Goal: Task Accomplishment & Management: Complete application form

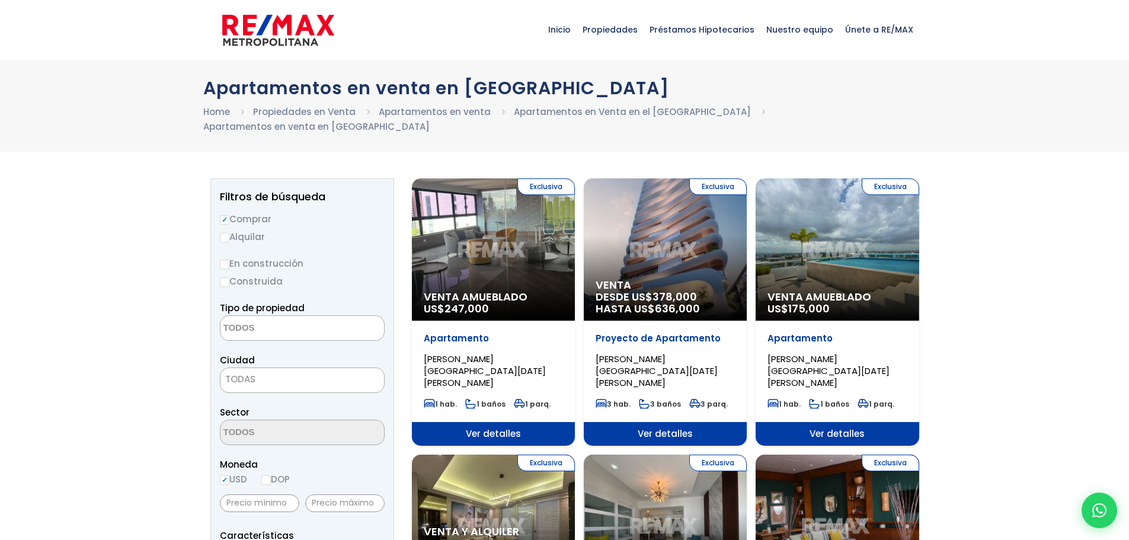
select select
click at [815, 250] on div "Exclusiva Venta Amueblado US$ 175,000" at bounding box center [837, 249] width 163 height 142
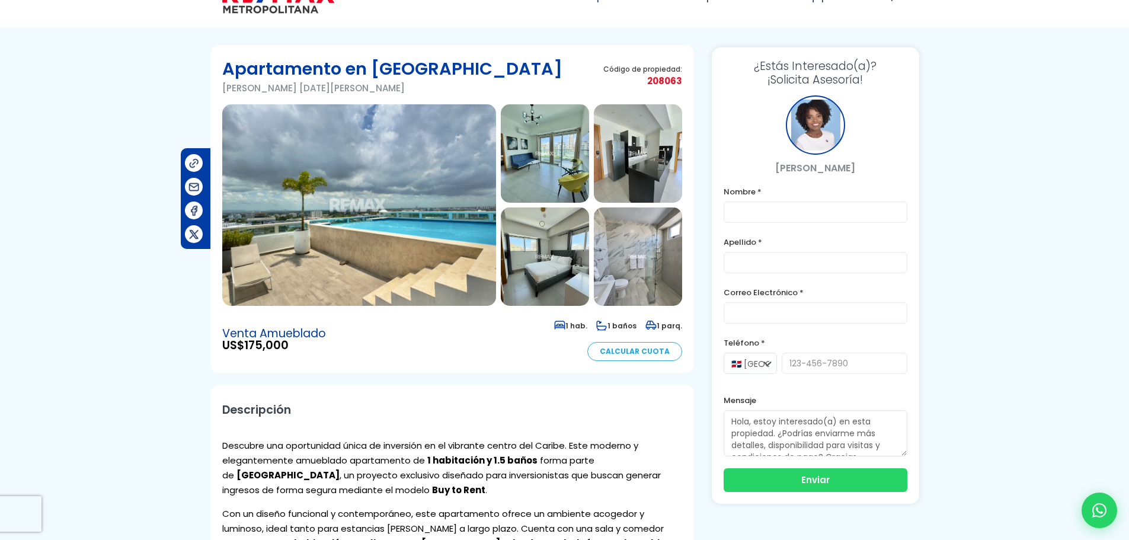
scroll to position [11, 0]
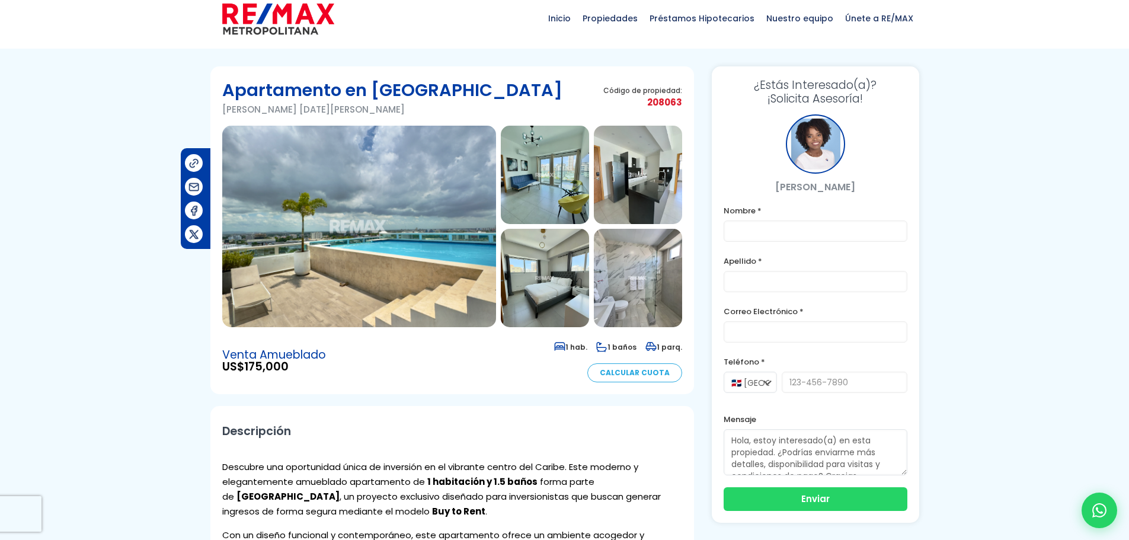
click at [535, 185] on img at bounding box center [545, 175] width 88 height 98
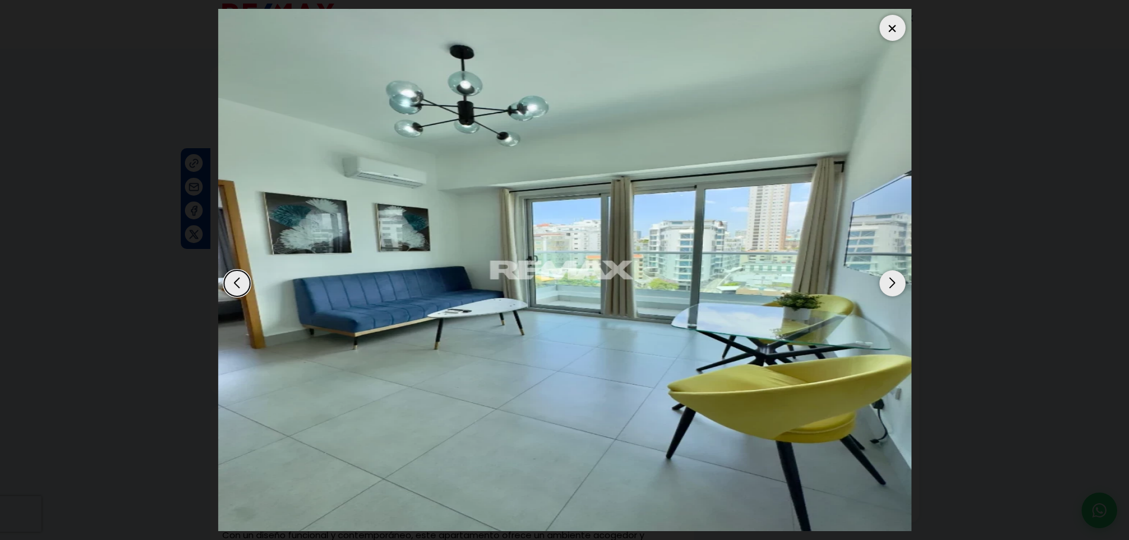
click at [891, 283] on div "Next slide" at bounding box center [893, 283] width 26 height 26
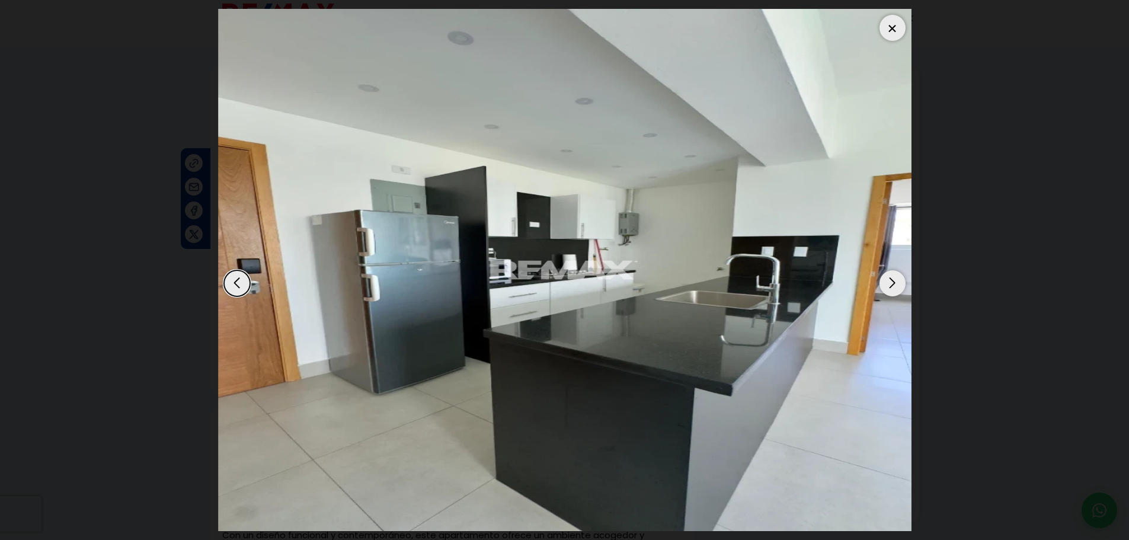
click at [891, 283] on div "Next slide" at bounding box center [893, 283] width 26 height 26
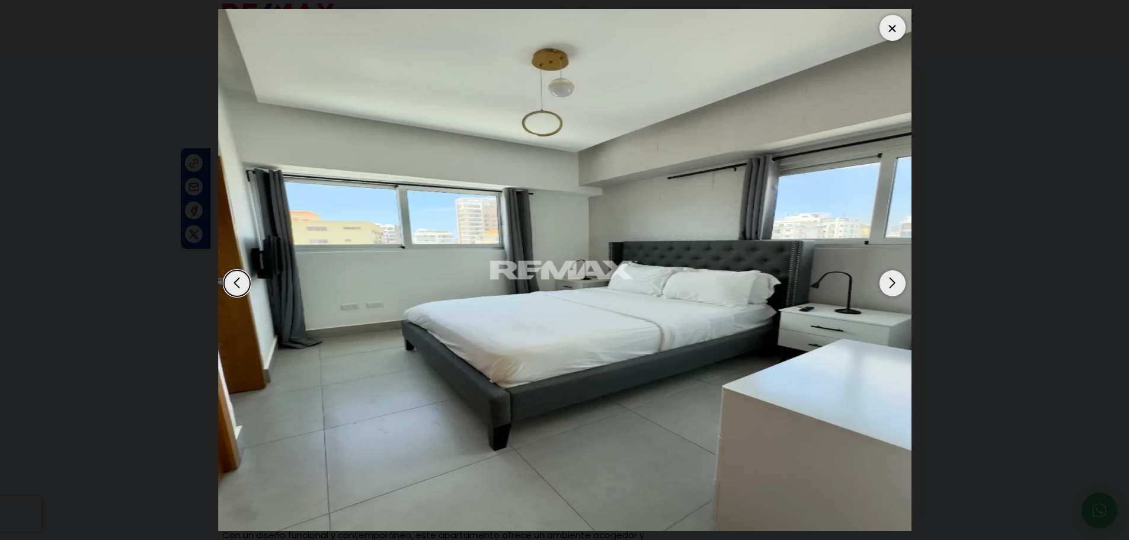
click at [891, 283] on div "Next slide" at bounding box center [893, 283] width 26 height 26
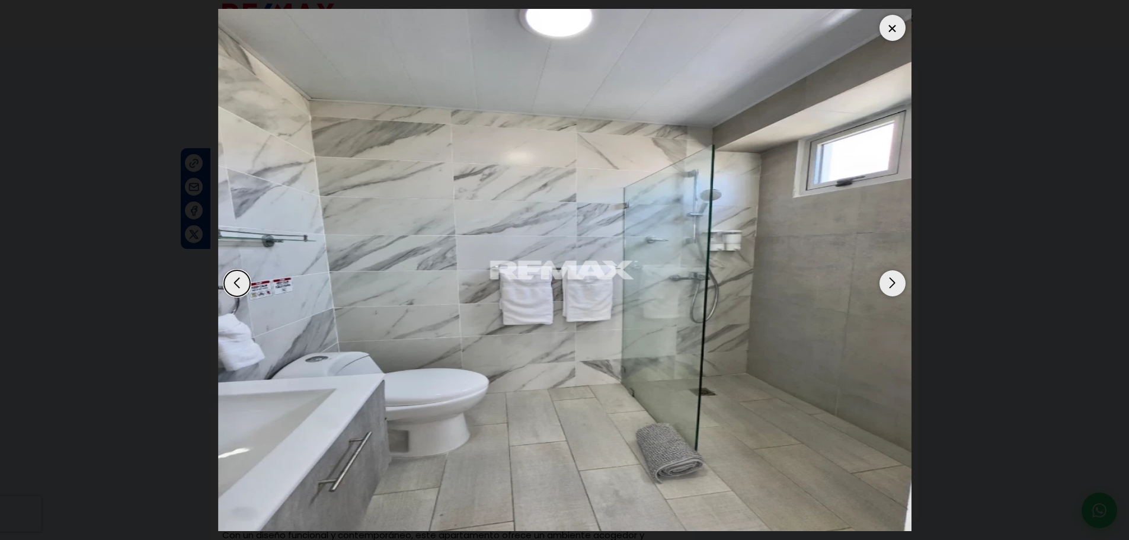
click at [889, 282] on div "Next slide" at bounding box center [893, 283] width 26 height 26
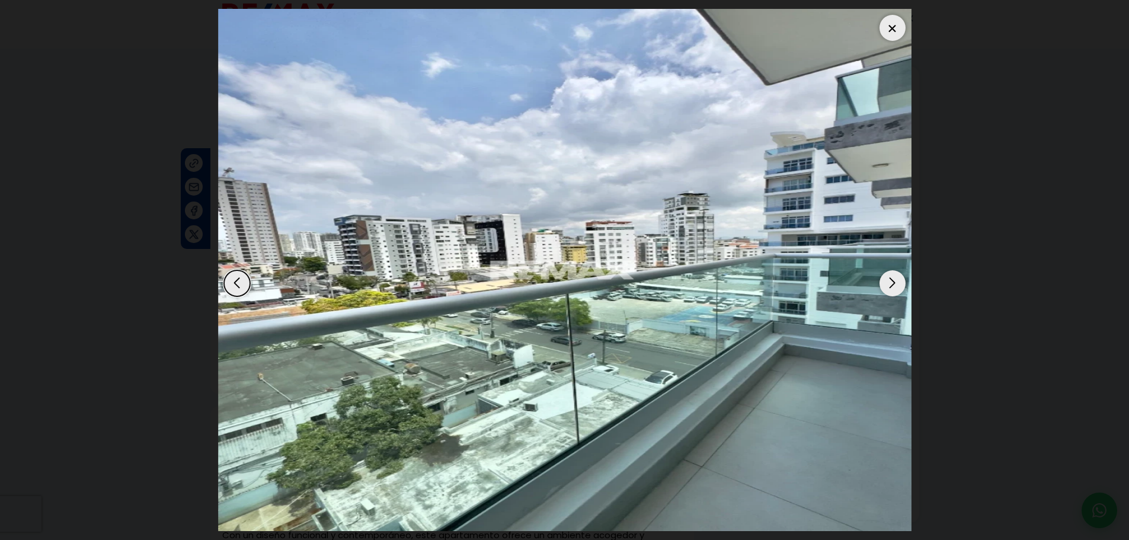
click at [889, 282] on div "Next slide" at bounding box center [893, 283] width 26 height 26
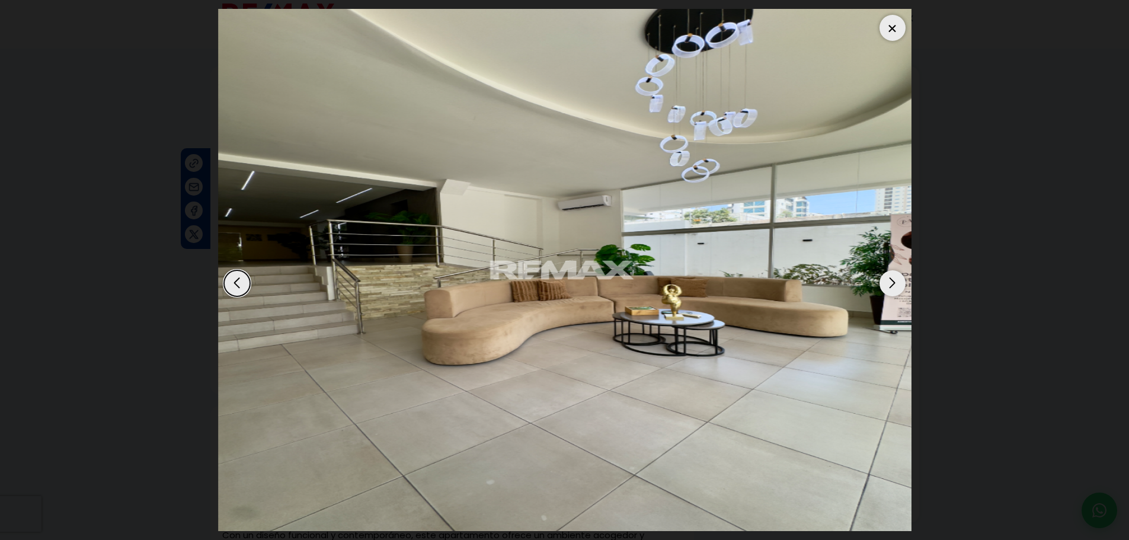
click at [889, 282] on div "Next slide" at bounding box center [893, 283] width 26 height 26
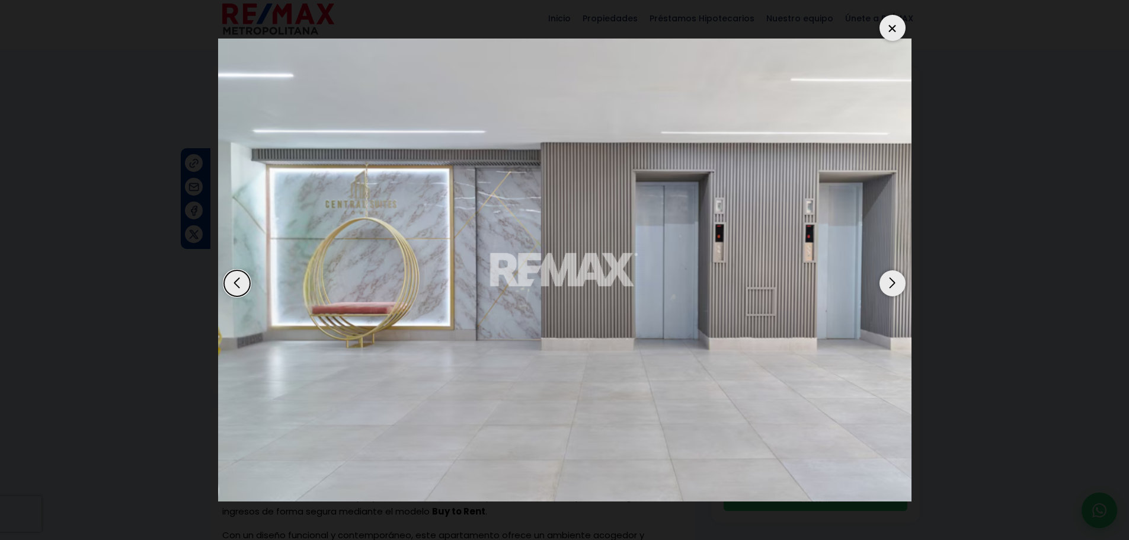
click at [889, 282] on div "Next slide" at bounding box center [893, 283] width 26 height 26
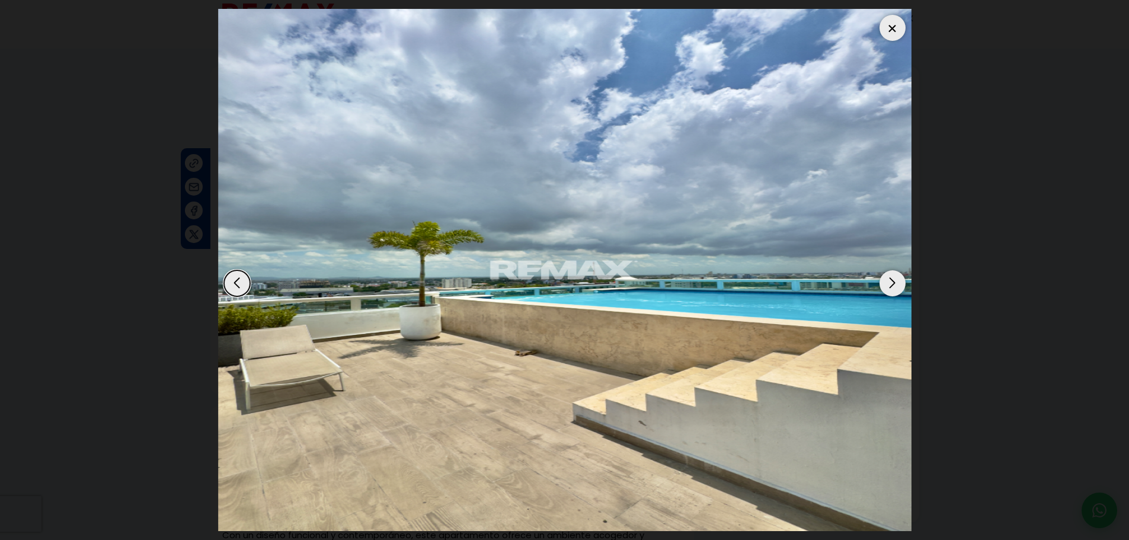
click at [889, 282] on div "Next slide" at bounding box center [893, 283] width 26 height 26
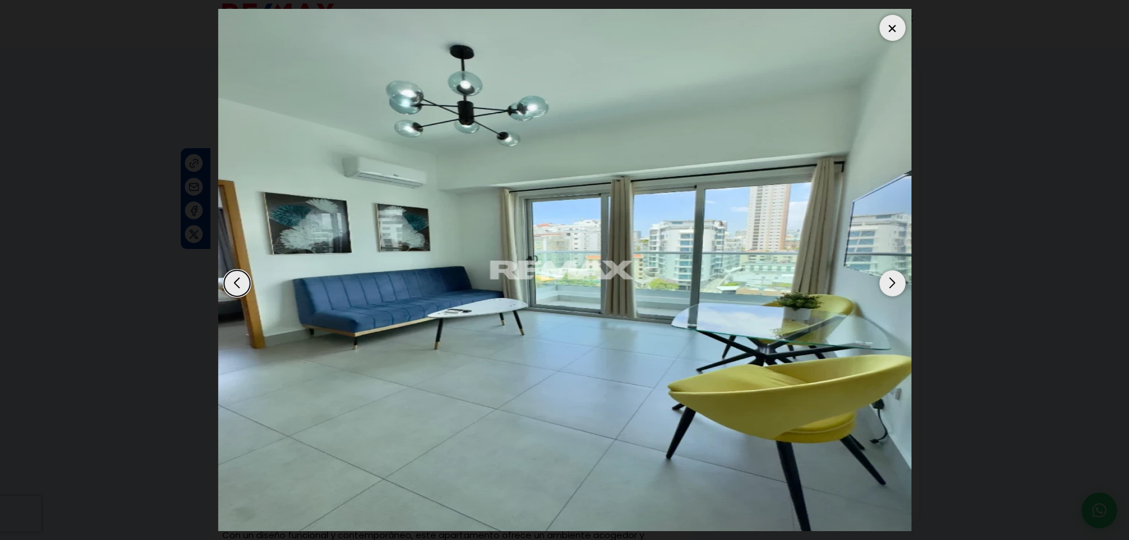
click at [889, 283] on div "Next slide" at bounding box center [893, 283] width 26 height 26
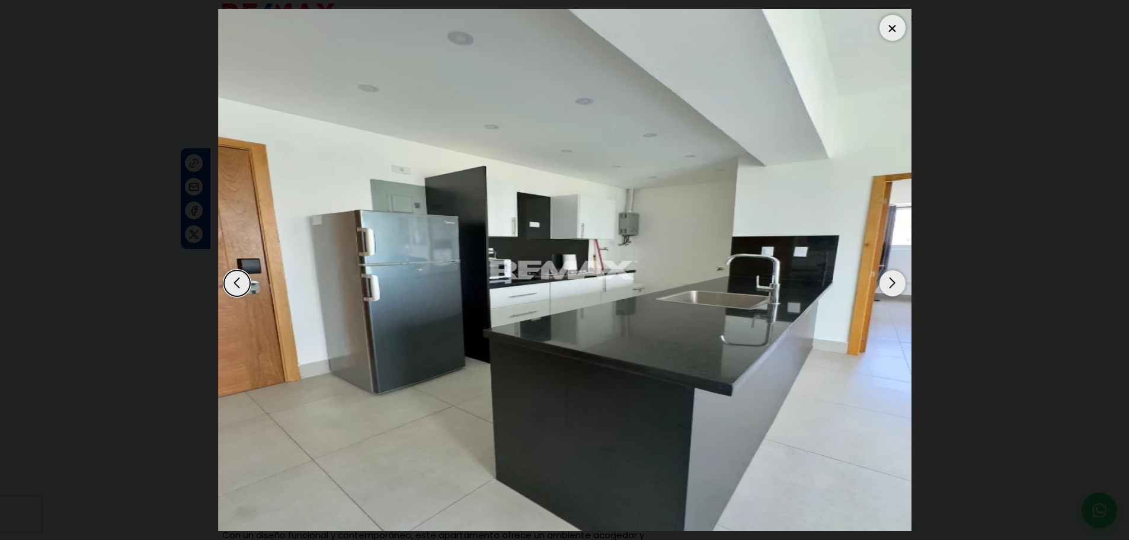
click at [889, 283] on div "Next slide" at bounding box center [893, 283] width 26 height 26
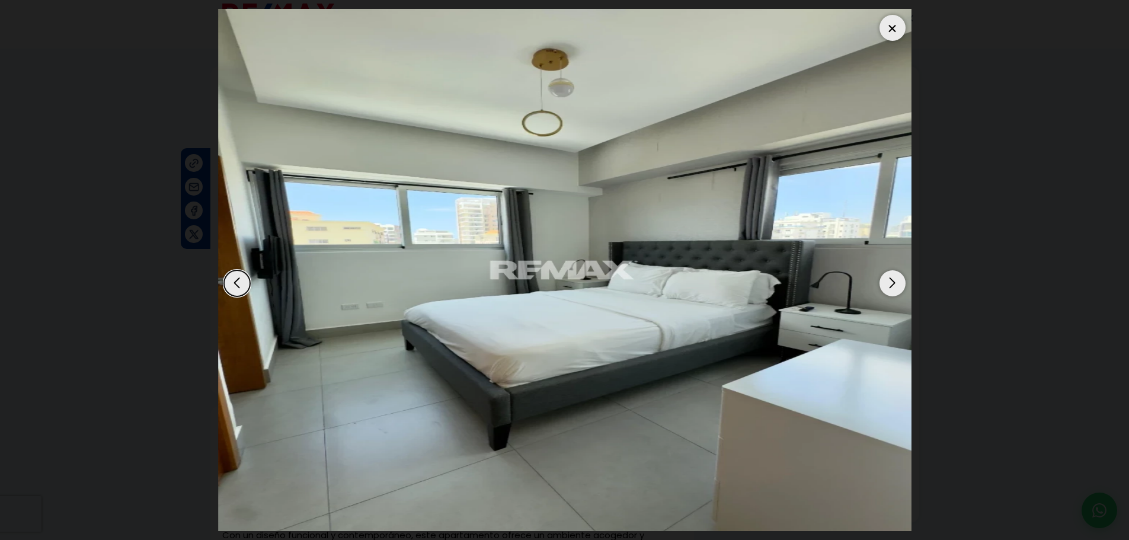
click at [889, 283] on div "Next slide" at bounding box center [893, 283] width 26 height 26
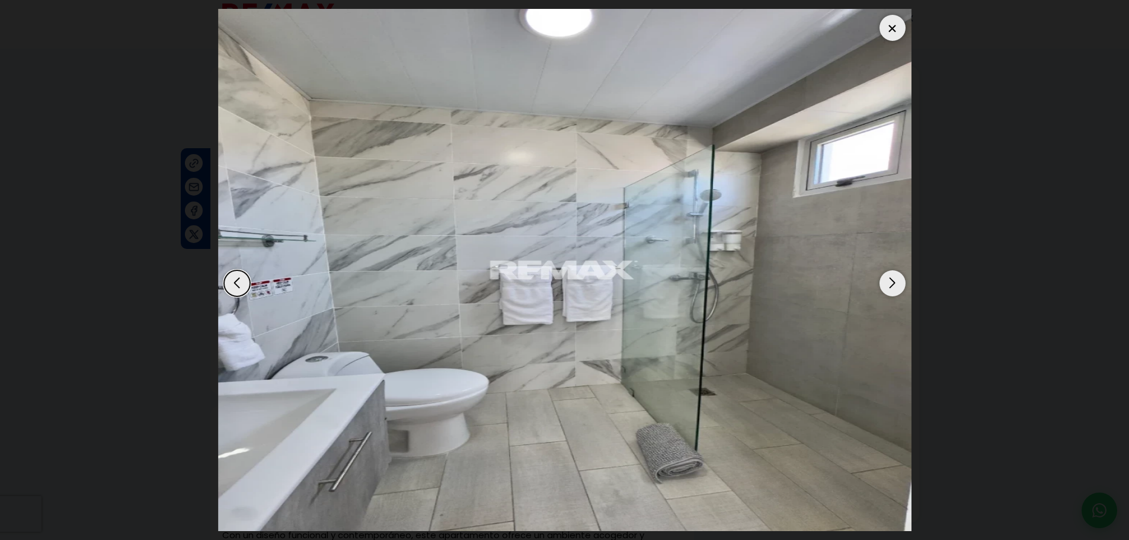
click at [889, 283] on div "Next slide" at bounding box center [893, 283] width 26 height 26
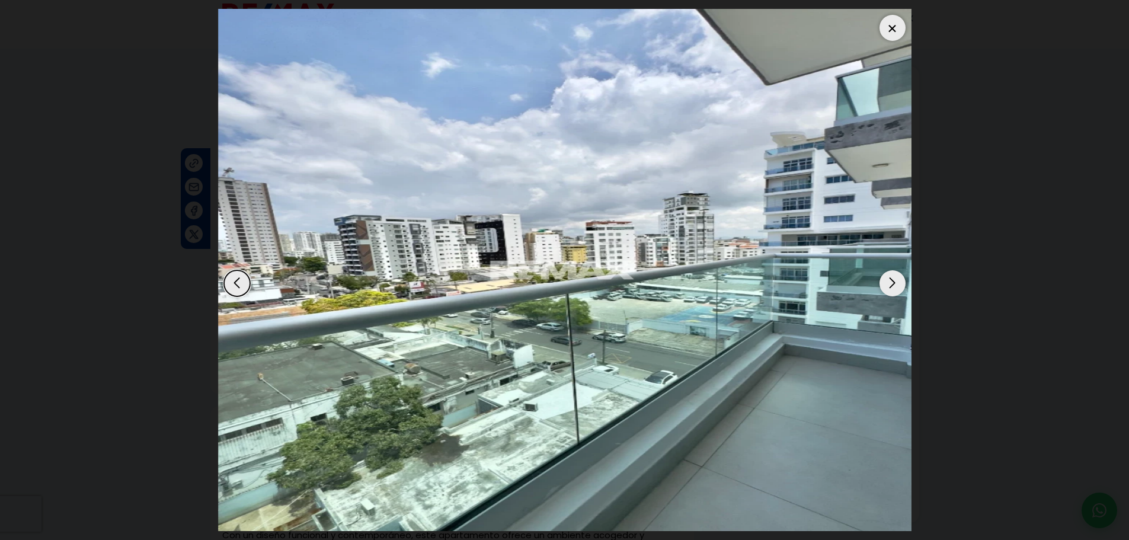
click at [889, 283] on div "Next slide" at bounding box center [893, 283] width 26 height 26
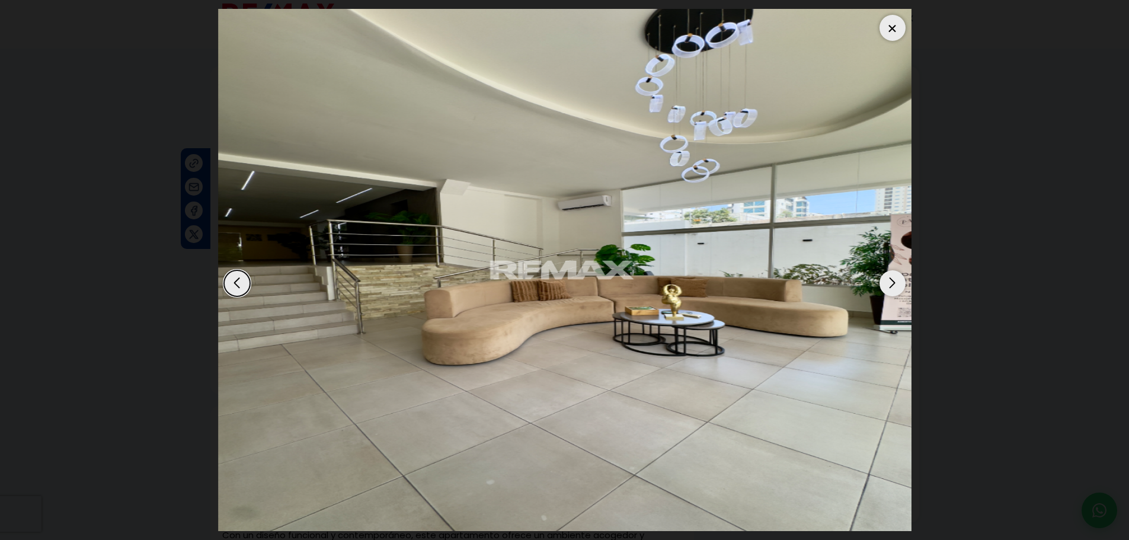
click at [890, 282] on div "Next slide" at bounding box center [893, 283] width 26 height 26
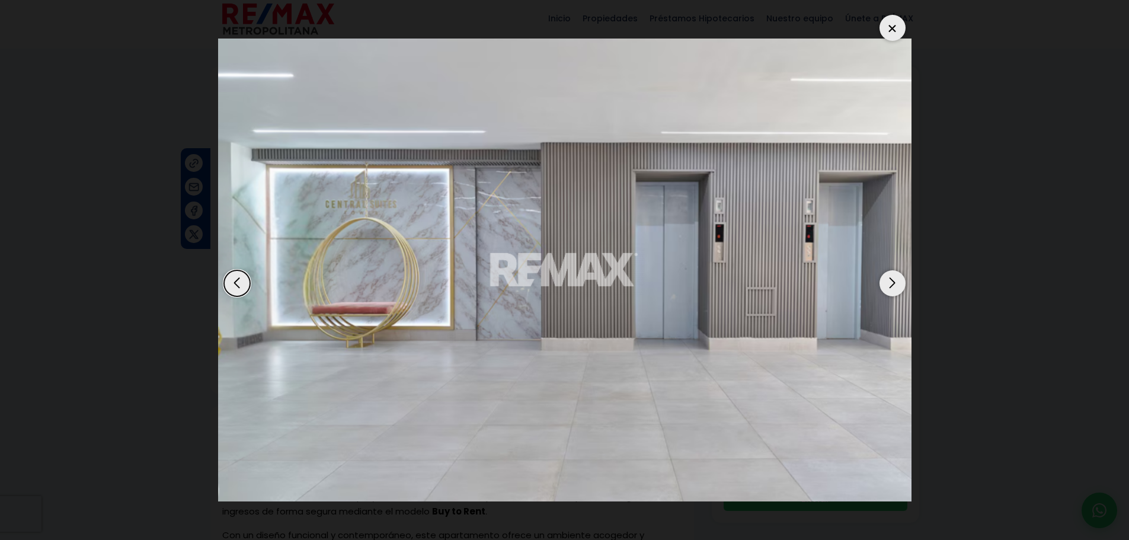
click at [890, 282] on div "Next slide" at bounding box center [893, 283] width 26 height 26
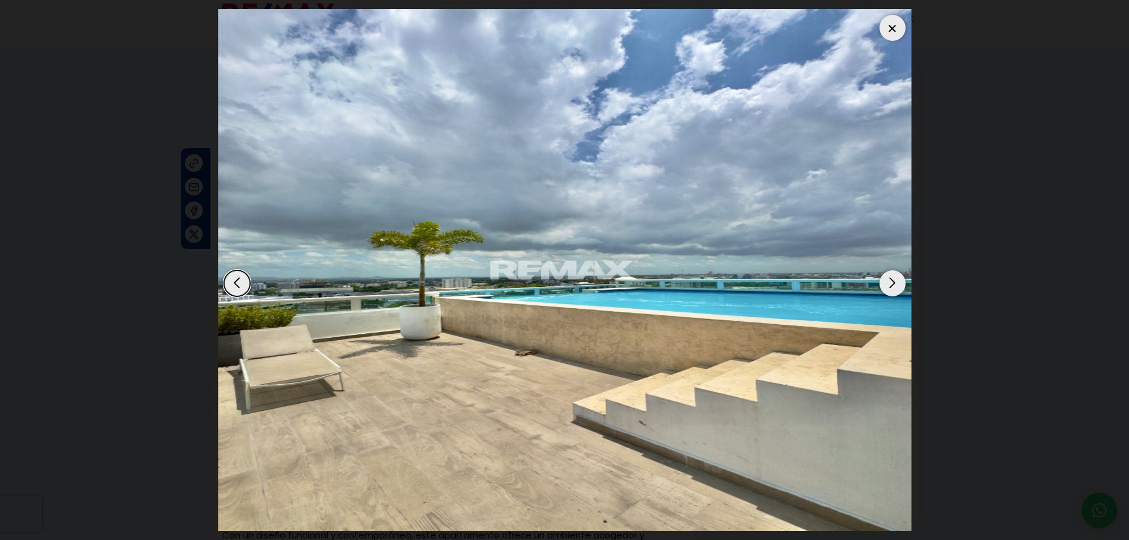
click at [891, 282] on div "Next slide" at bounding box center [893, 283] width 26 height 26
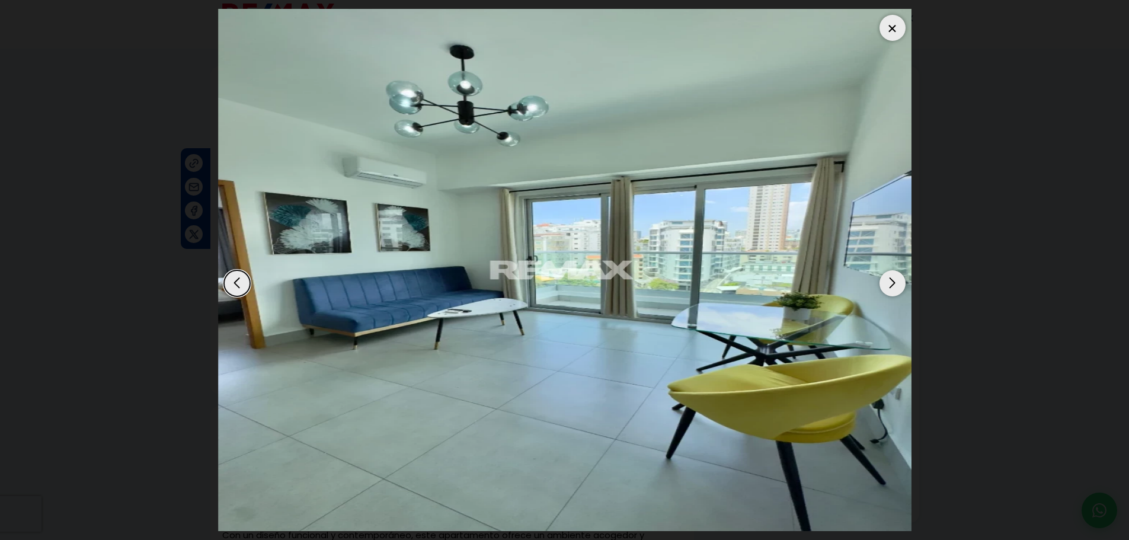
click at [891, 282] on div "Next slide" at bounding box center [893, 283] width 26 height 26
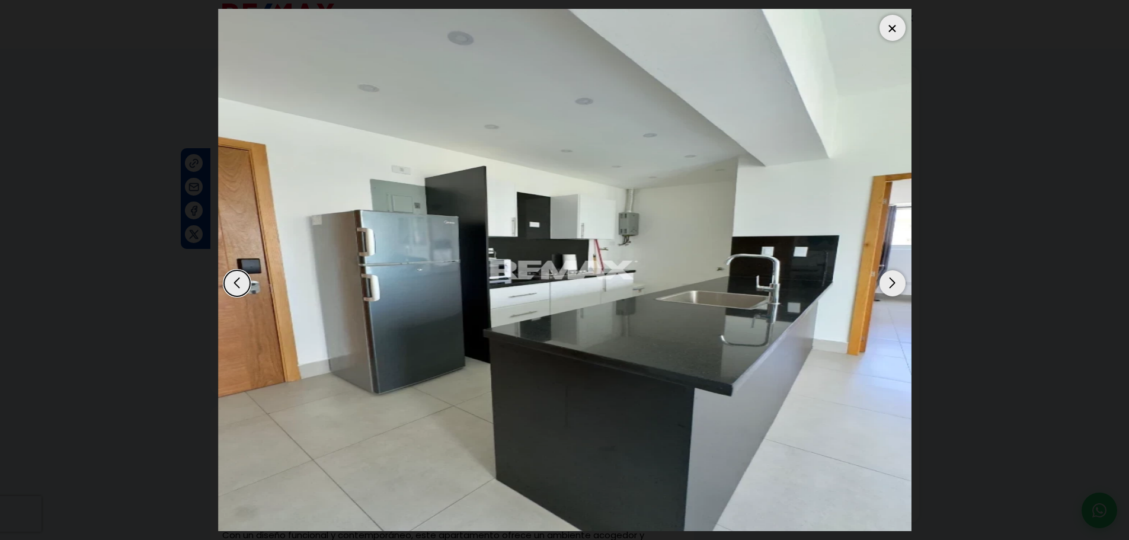
click at [894, 27] on div at bounding box center [893, 28] width 26 height 26
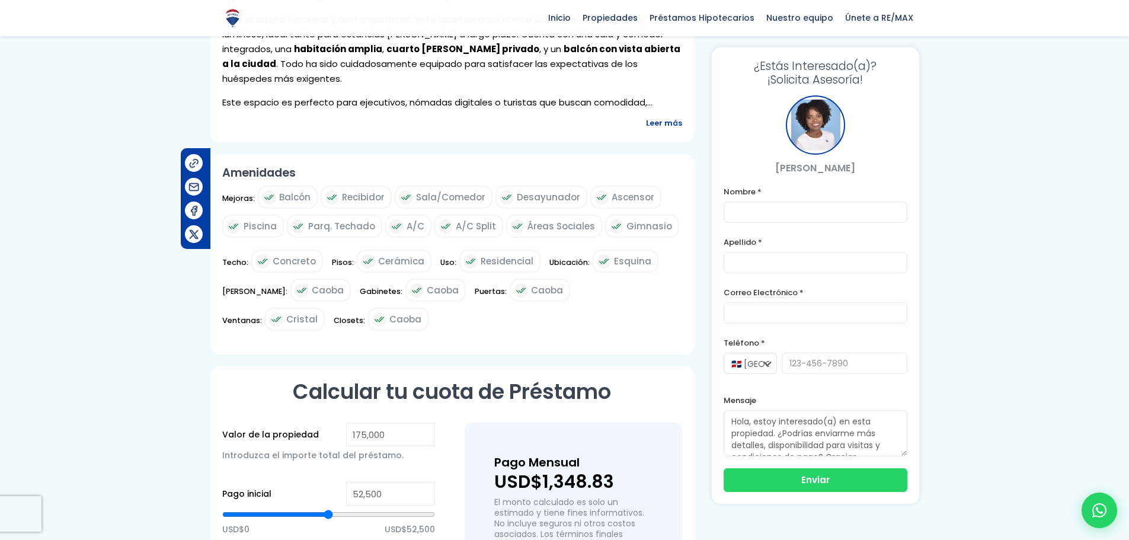
scroll to position [486, 0]
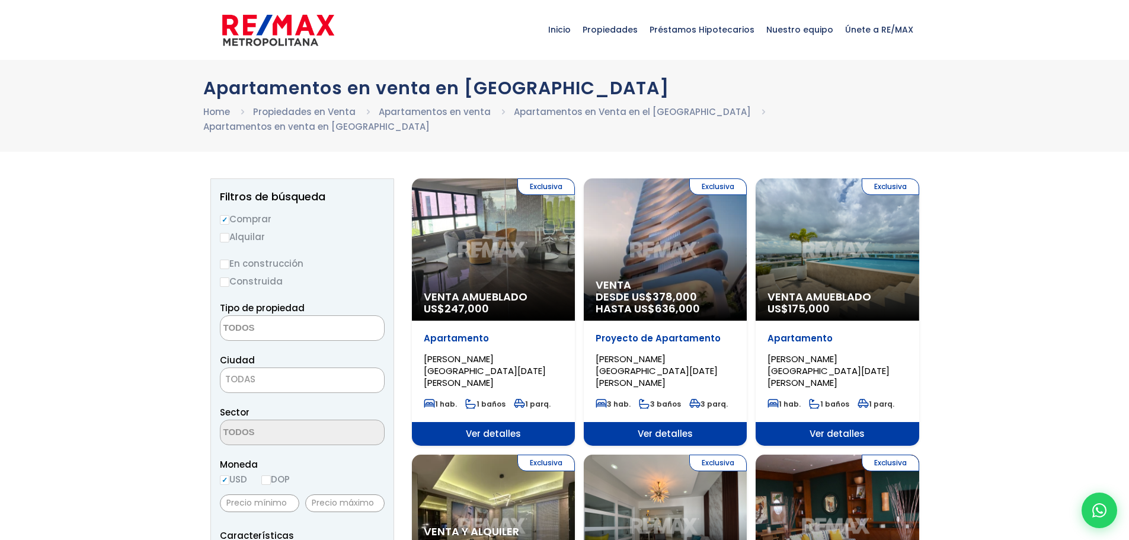
select select
click at [796, 227] on div "Exclusiva Venta Amueblado US$ 175,000" at bounding box center [837, 249] width 163 height 142
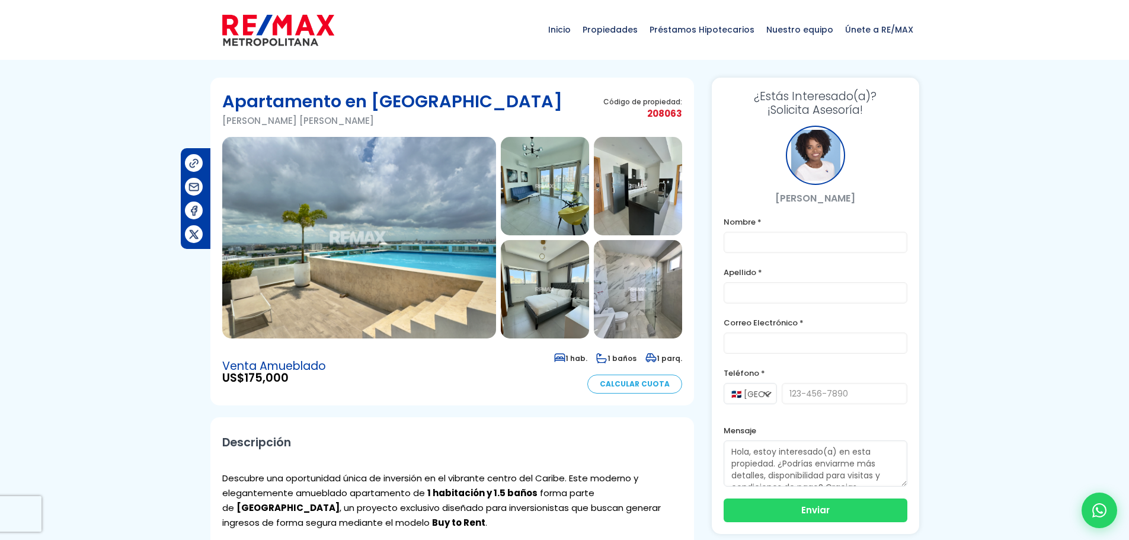
click at [802, 215] on label "Nombre *" at bounding box center [816, 222] width 184 height 15
click at [776, 220] on label "Nombre *" at bounding box center [816, 222] width 184 height 15
click at [765, 237] on input "text" at bounding box center [816, 242] width 184 height 21
type input "antonio"
type input "serpa"
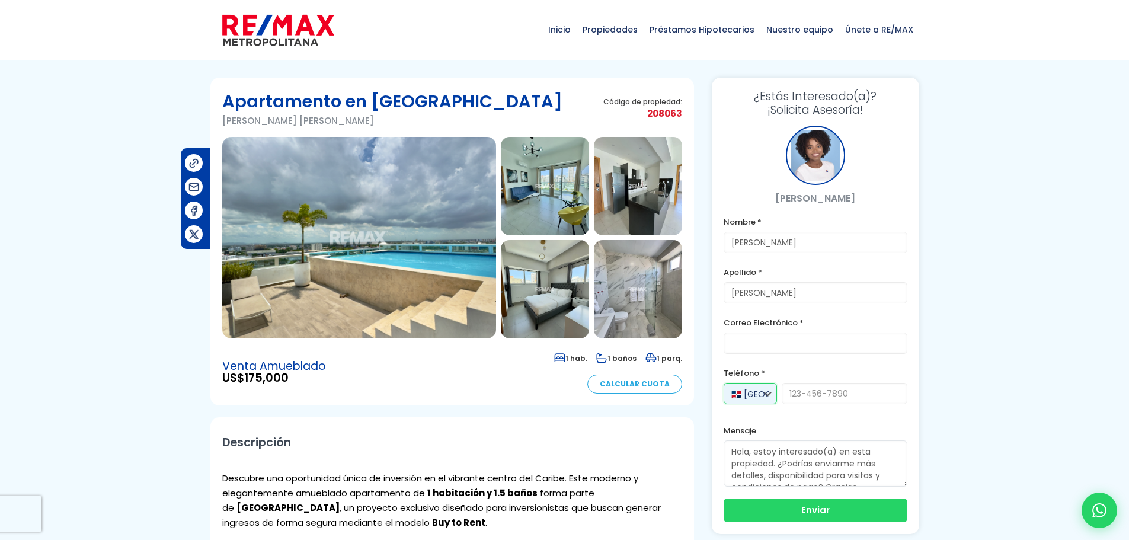
type input "9705418341"
click at [768, 336] on input "email" at bounding box center [816, 343] width 184 height 21
type input "jelemo@aol.com"
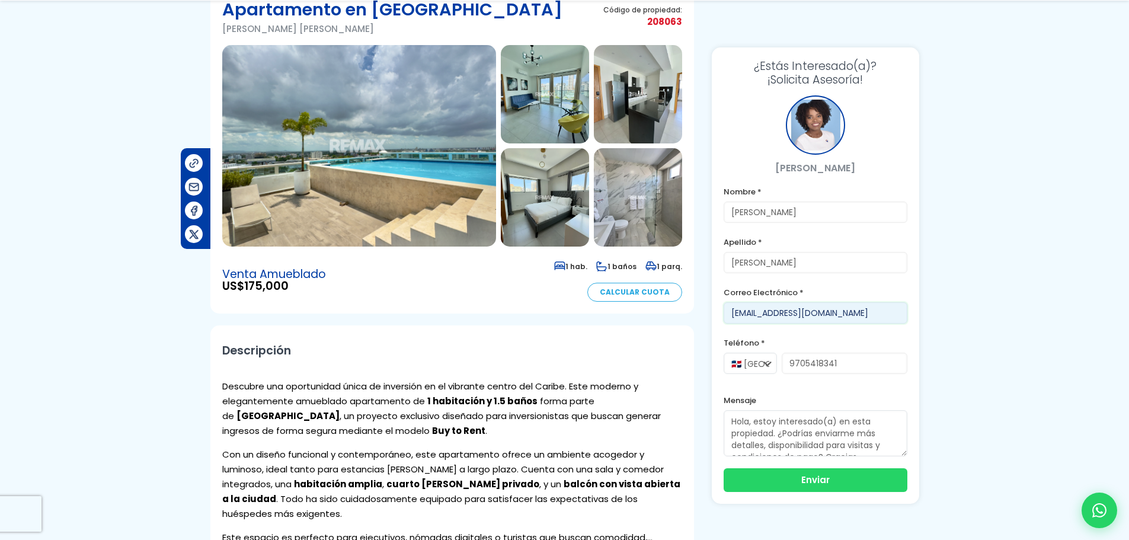
scroll to position [119, 0]
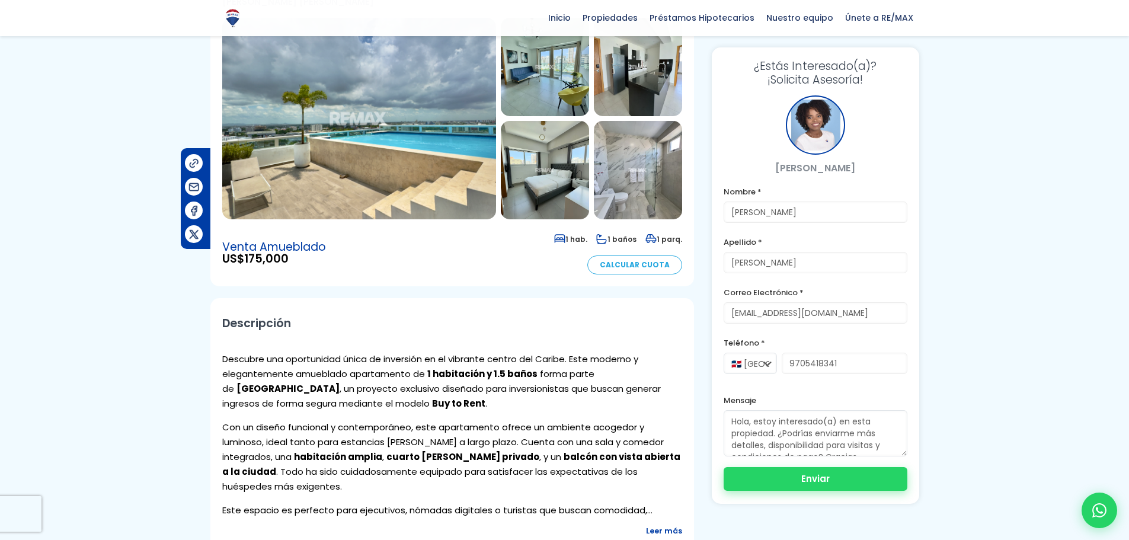
click at [821, 476] on button "Enviar" at bounding box center [816, 479] width 184 height 24
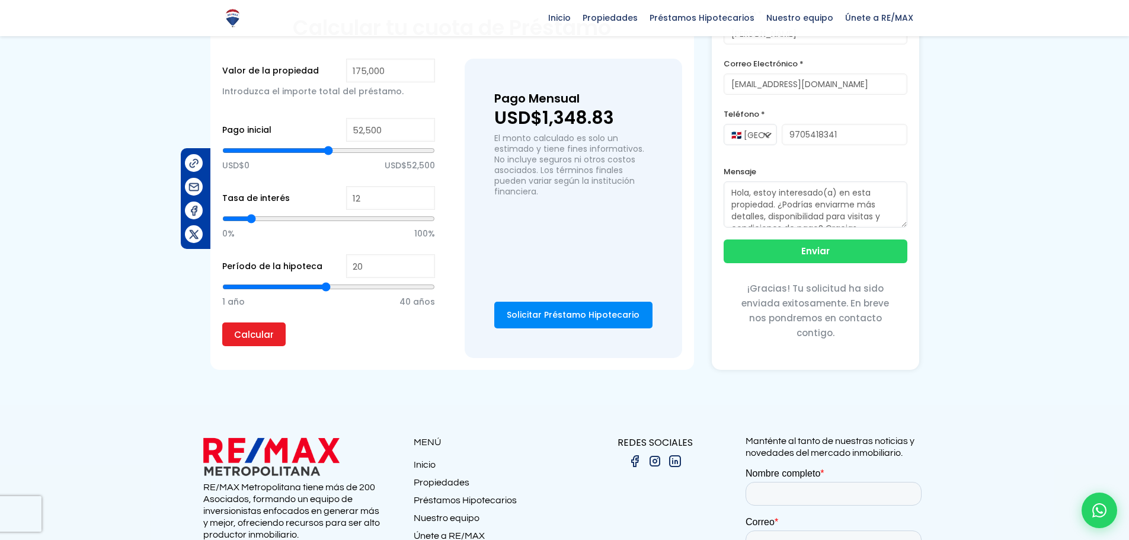
scroll to position [905, 0]
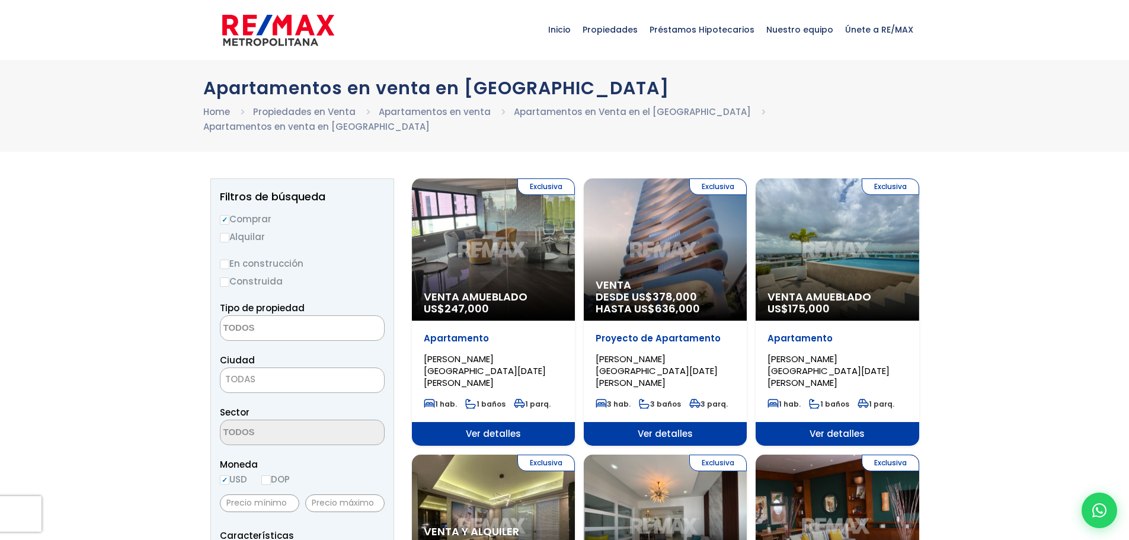
select select
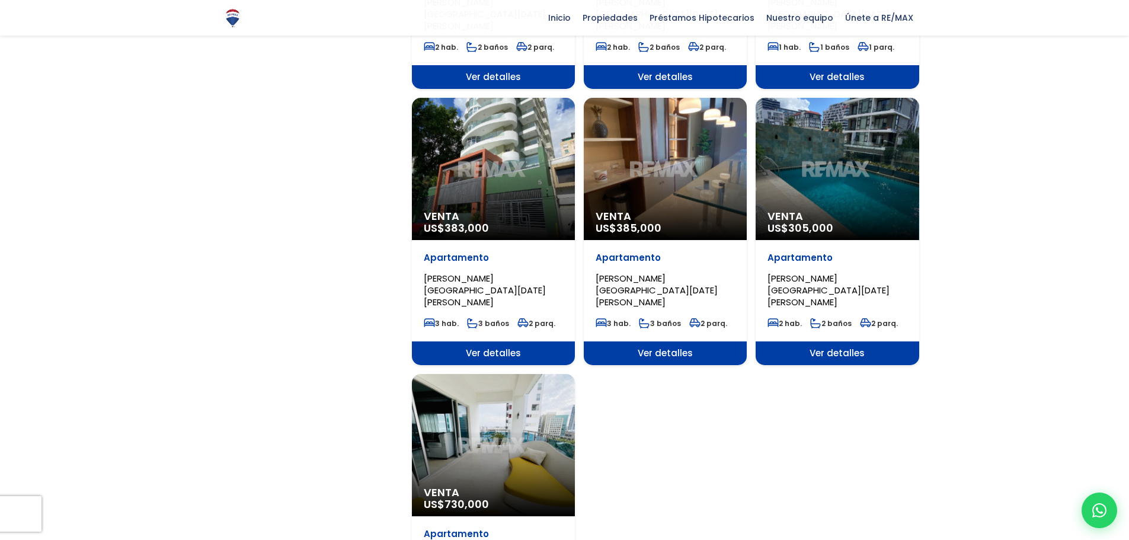
scroll to position [1186, 0]
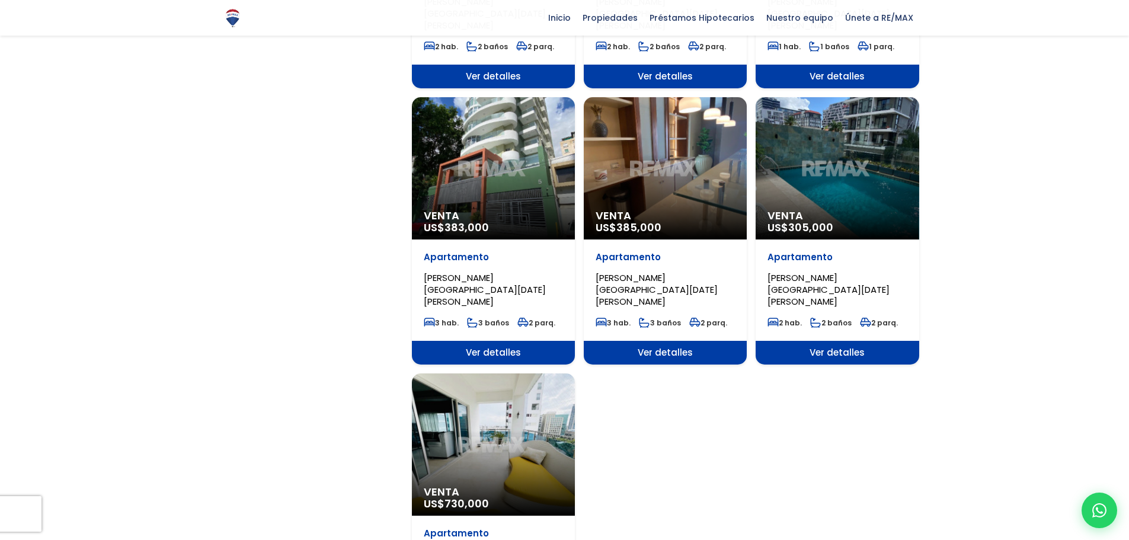
click at [805, 140] on div "Venta US$ 305,000" at bounding box center [837, 168] width 163 height 142
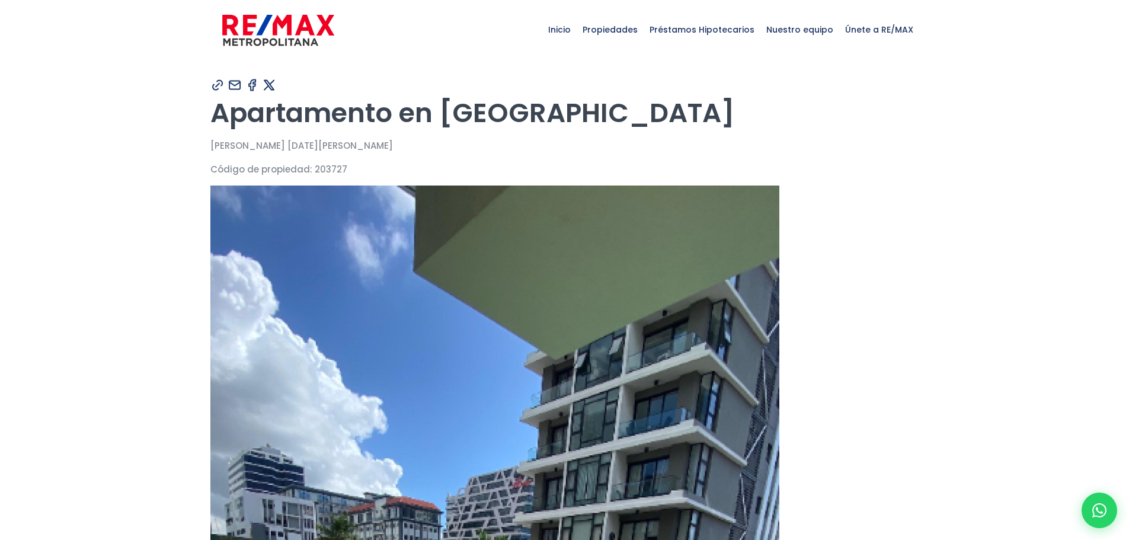
type input "[PERSON_NAME]"
type input "[EMAIL_ADDRESS][DOMAIN_NAME]"
type input "9705418341"
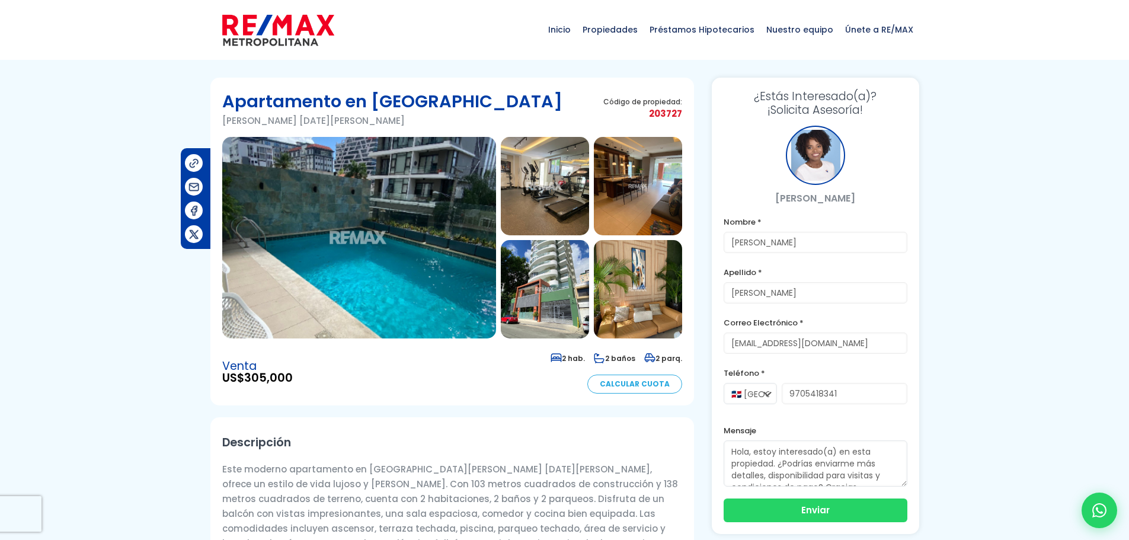
click at [537, 165] on img at bounding box center [545, 186] width 88 height 98
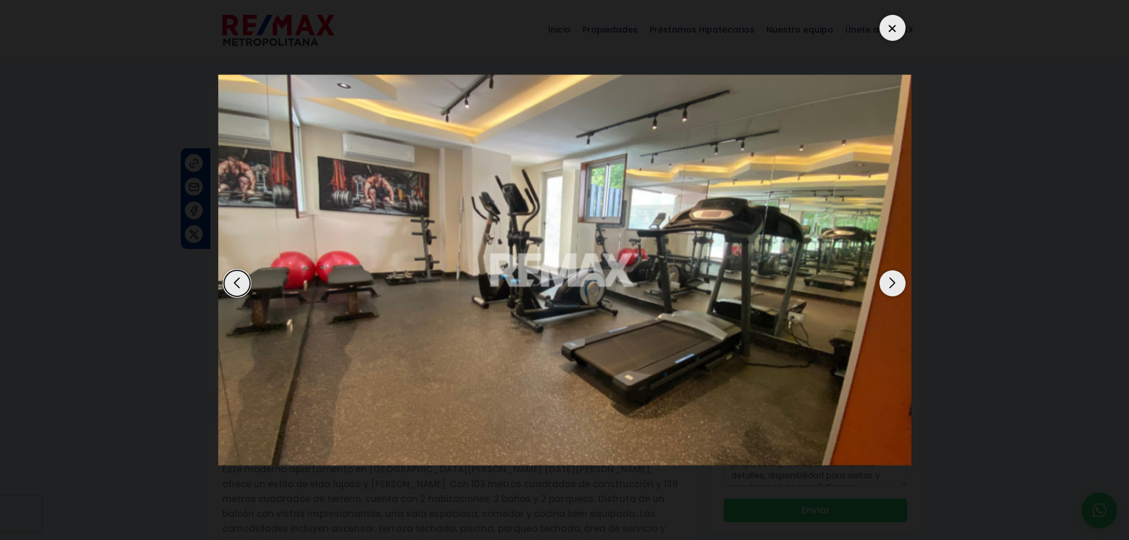
click at [891, 279] on div "Next slide" at bounding box center [893, 283] width 26 height 26
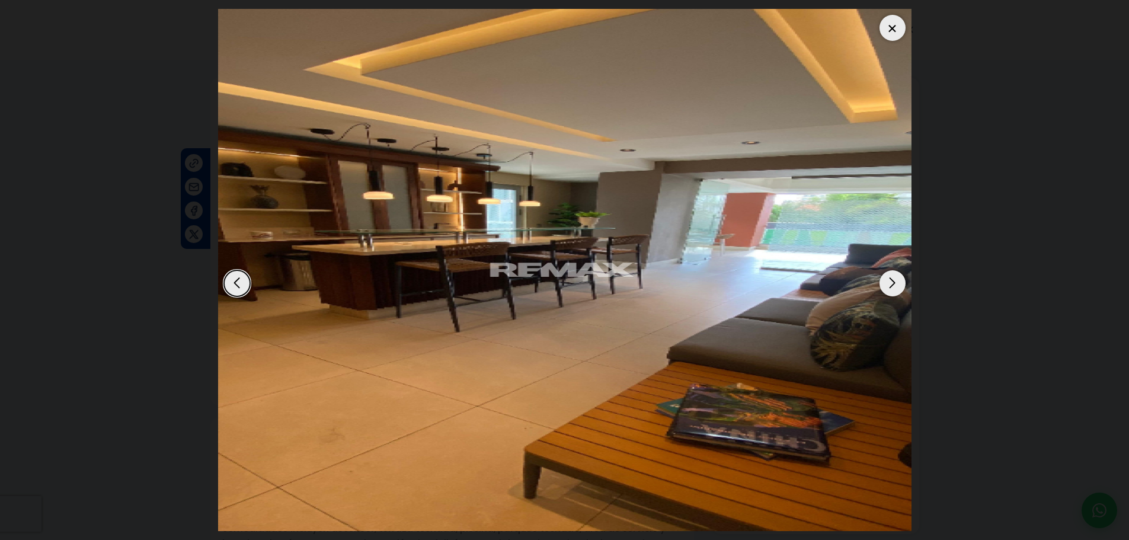
click at [891, 279] on div "Next slide" at bounding box center [893, 283] width 26 height 26
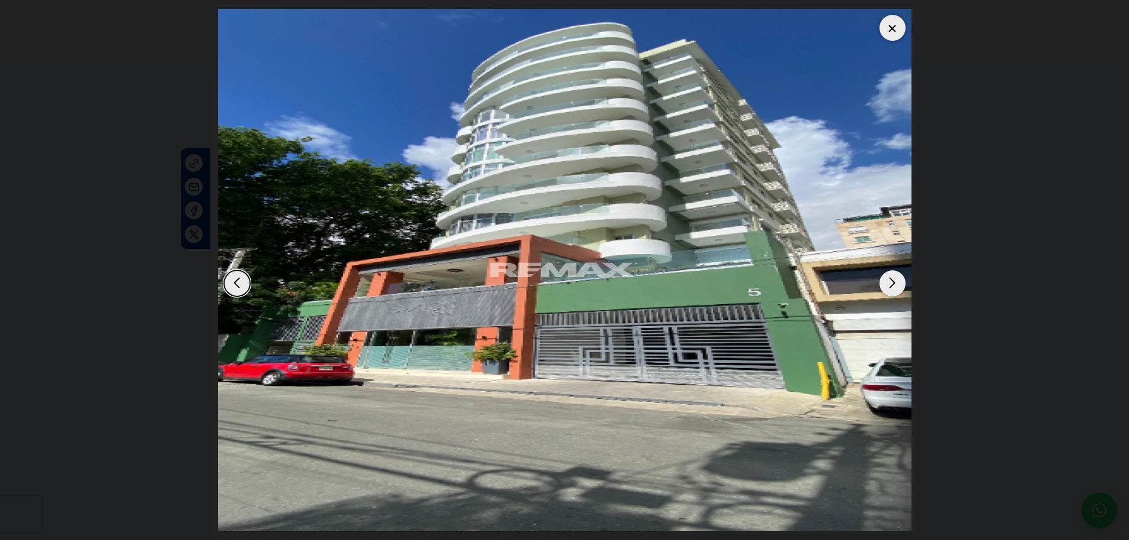
click at [891, 279] on div "Next slide" at bounding box center [893, 283] width 26 height 26
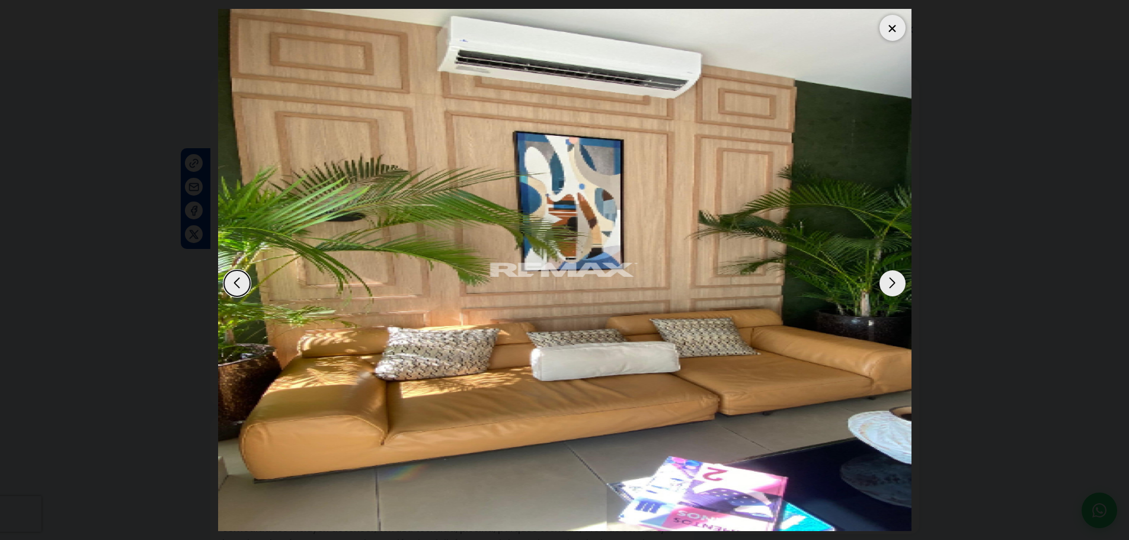
click at [890, 278] on div "Next slide" at bounding box center [893, 283] width 26 height 26
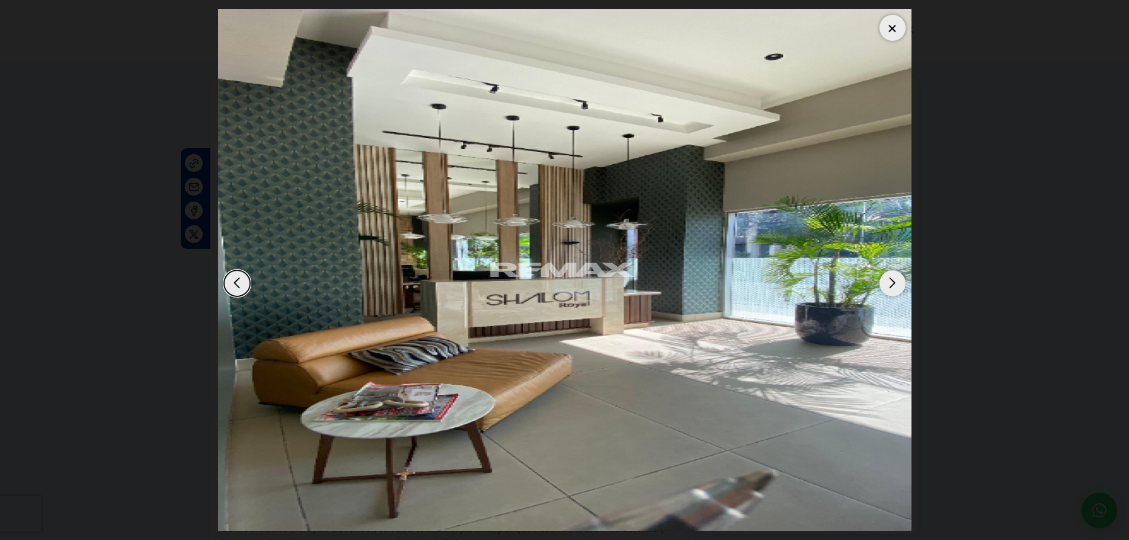
click at [889, 276] on div "Next slide" at bounding box center [893, 283] width 26 height 26
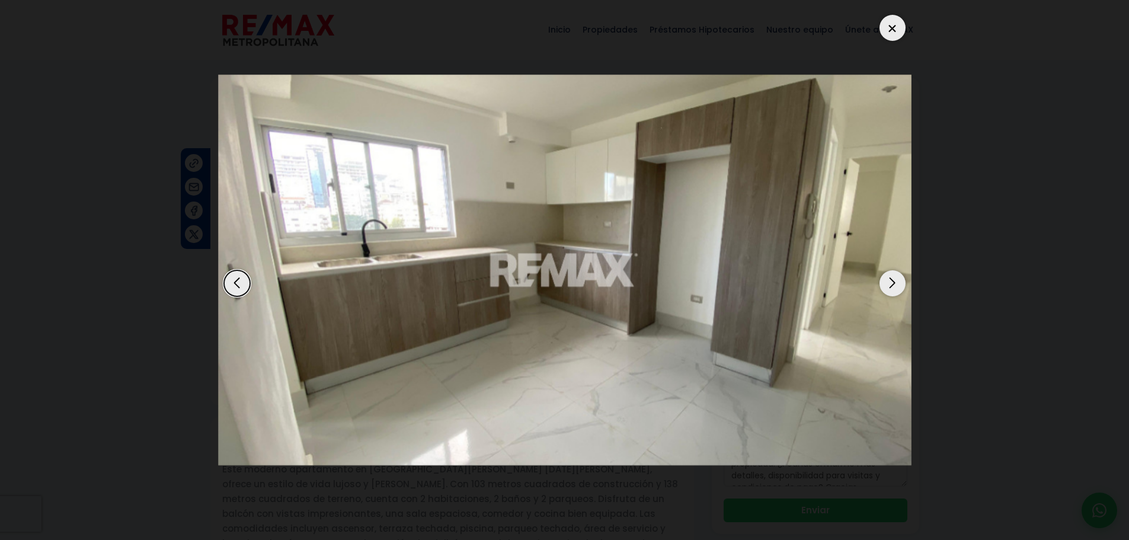
click at [889, 276] on div "Next slide" at bounding box center [893, 283] width 26 height 26
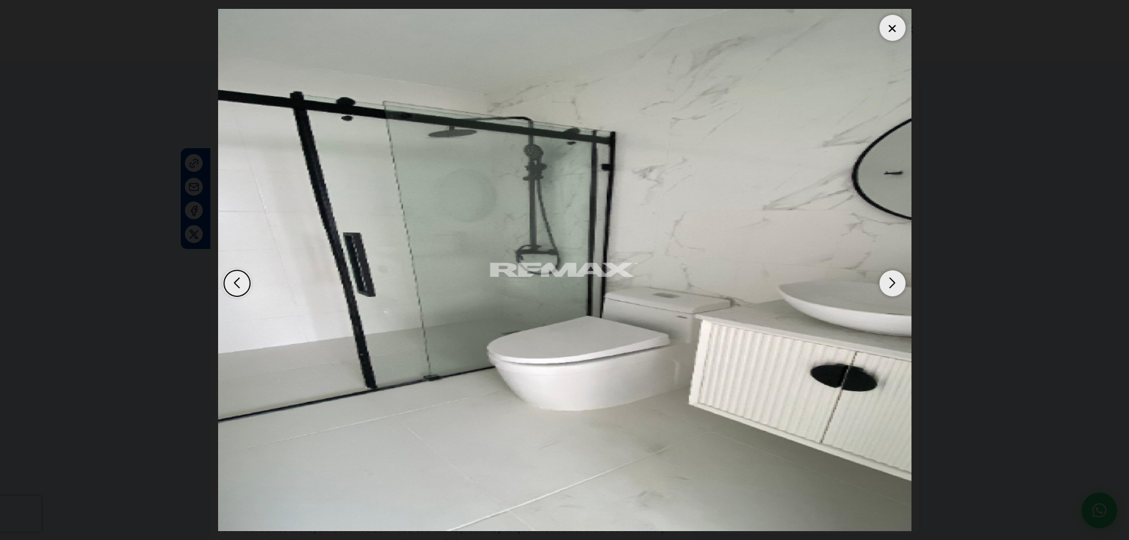
click at [889, 276] on div "Next slide" at bounding box center [893, 283] width 26 height 26
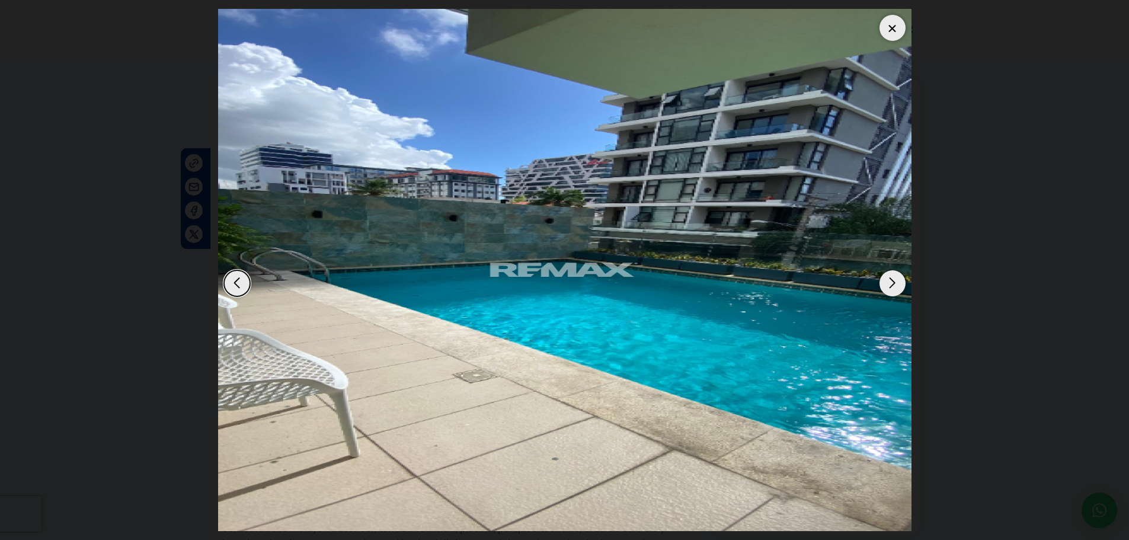
click at [889, 276] on div "Next slide" at bounding box center [893, 283] width 26 height 26
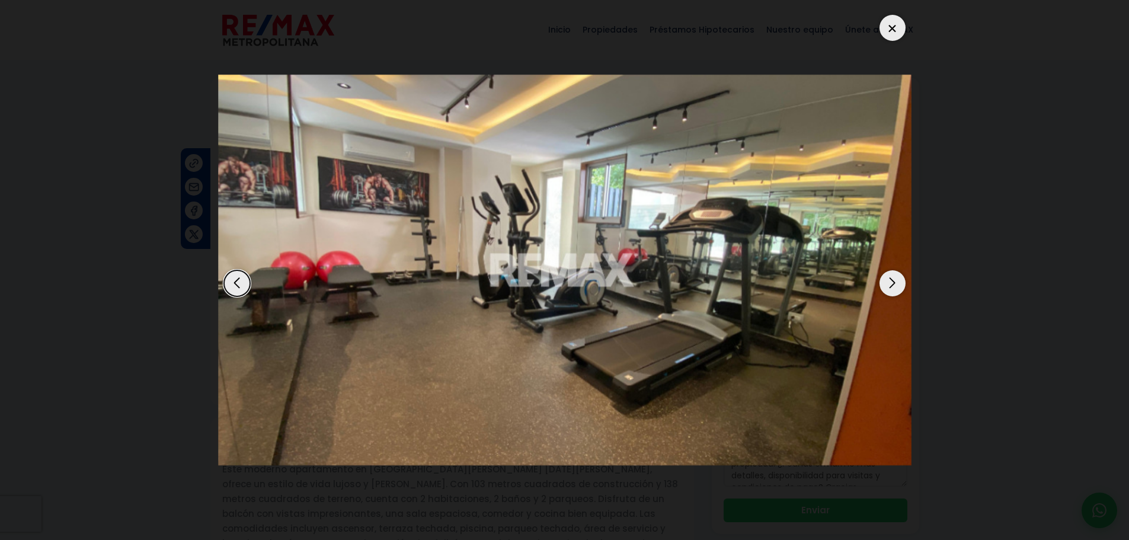
click at [889, 276] on div "Next slide" at bounding box center [893, 283] width 26 height 26
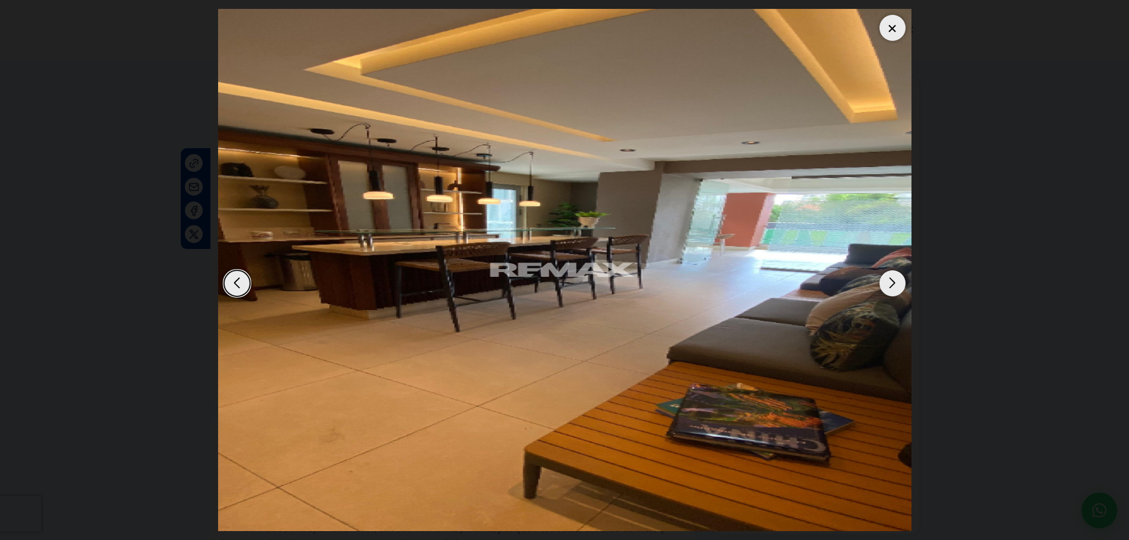
click at [889, 276] on div "Next slide" at bounding box center [893, 283] width 26 height 26
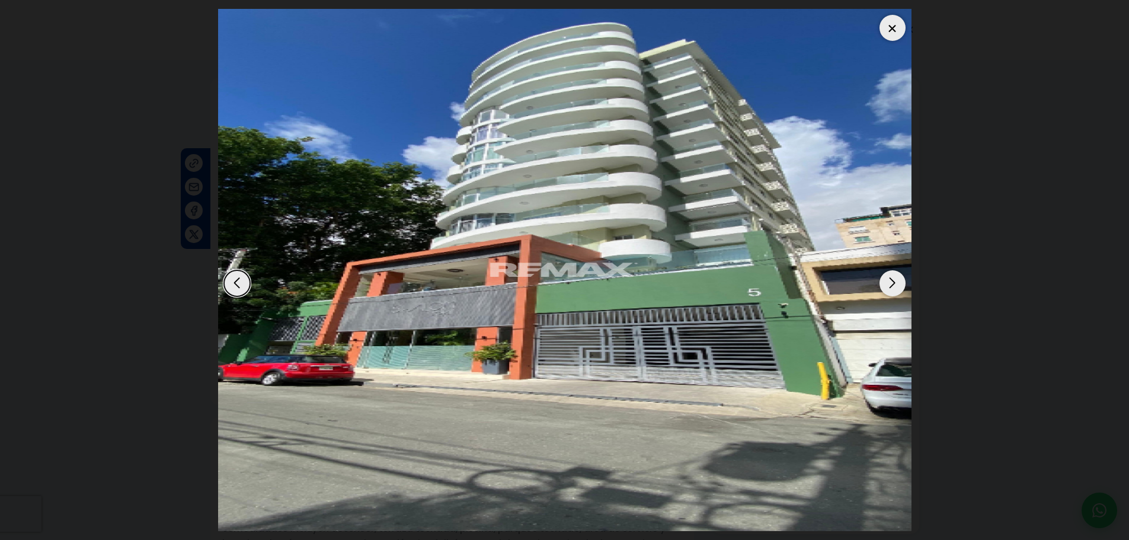
click at [889, 276] on div "Next slide" at bounding box center [893, 283] width 26 height 26
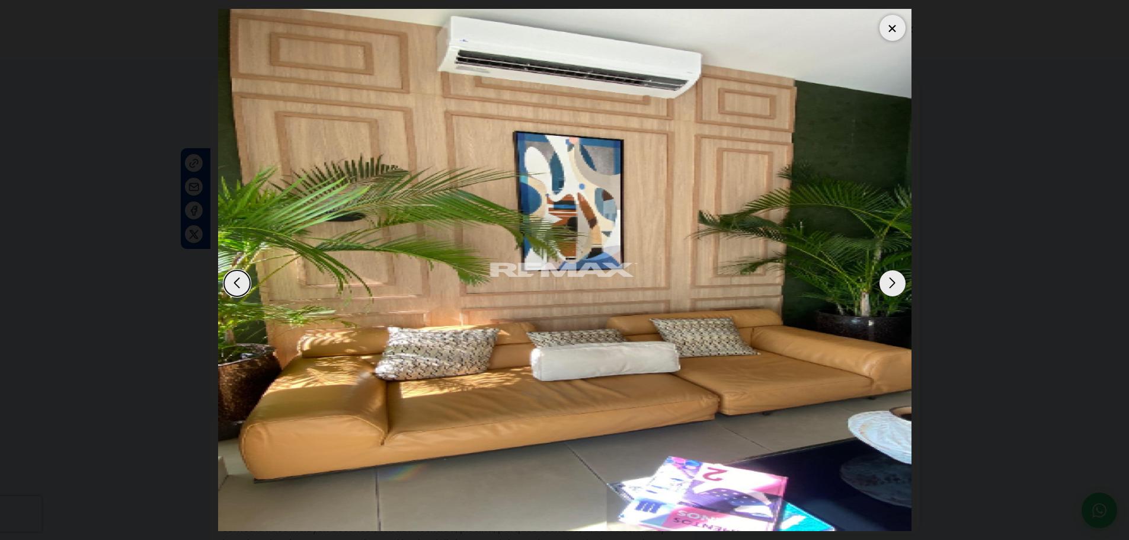
click at [889, 276] on div "Next slide" at bounding box center [893, 283] width 26 height 26
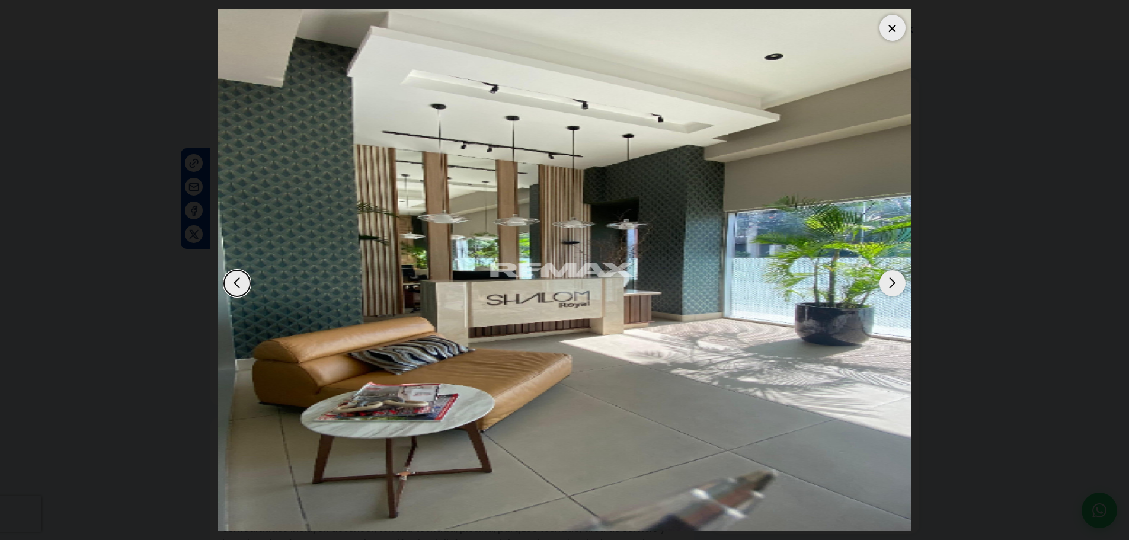
click at [889, 276] on div "Next slide" at bounding box center [893, 283] width 26 height 26
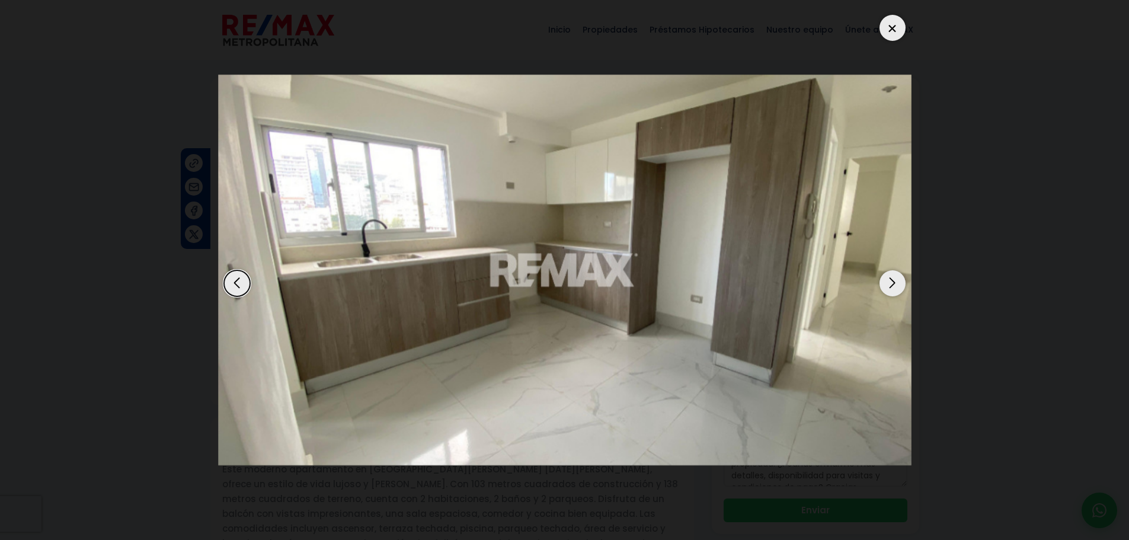
click at [889, 276] on div "Next slide" at bounding box center [893, 283] width 26 height 26
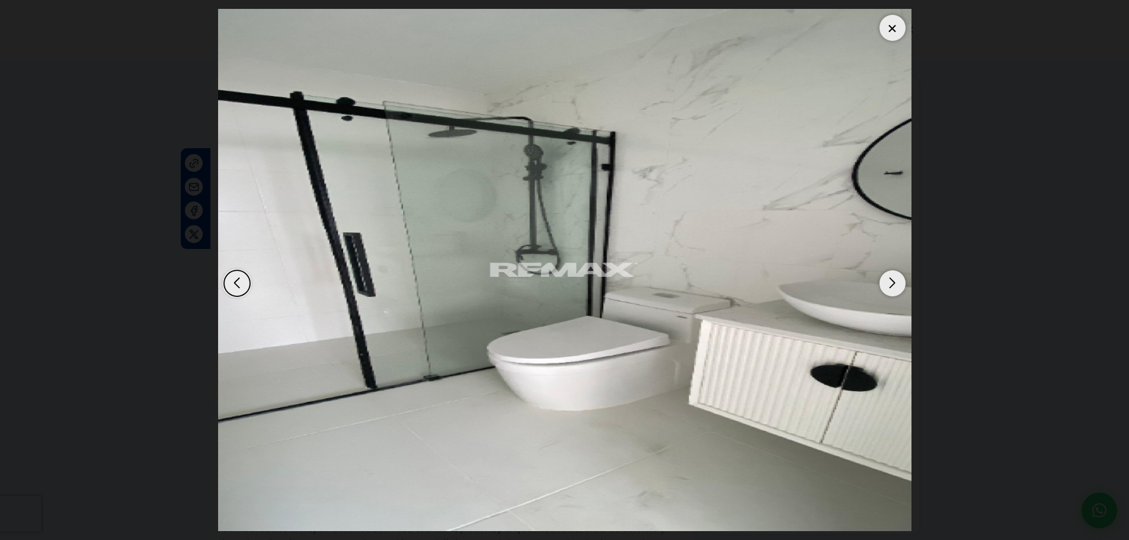
click at [889, 276] on div "Next slide" at bounding box center [893, 283] width 26 height 26
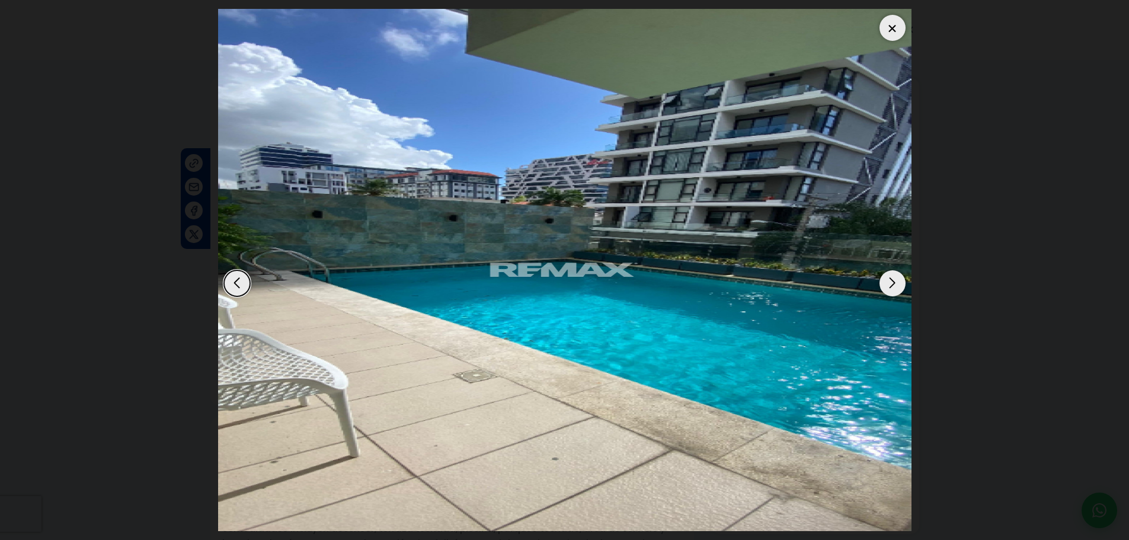
click at [893, 23] on div at bounding box center [893, 28] width 26 height 26
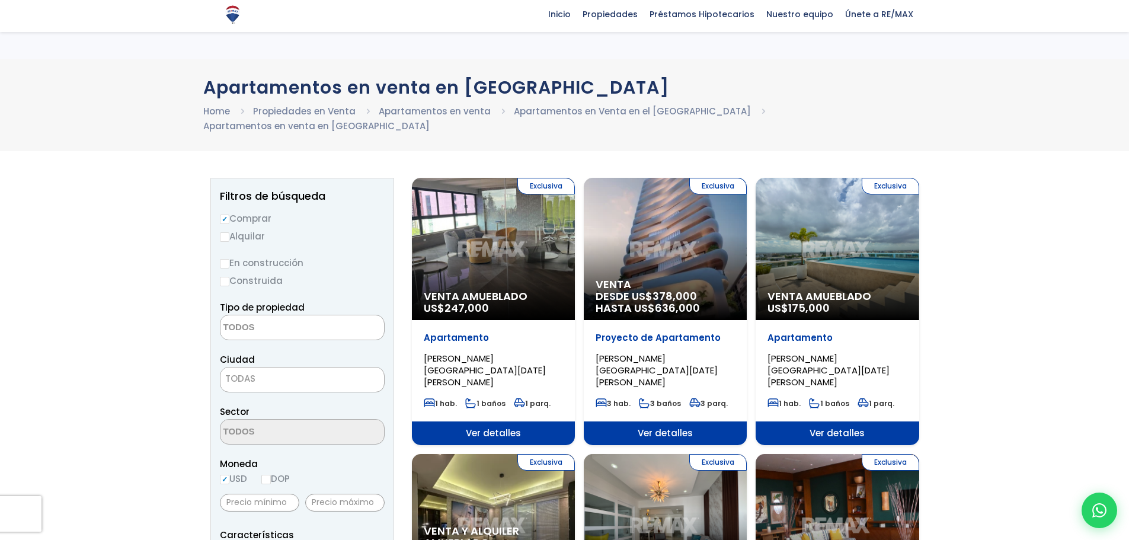
select select
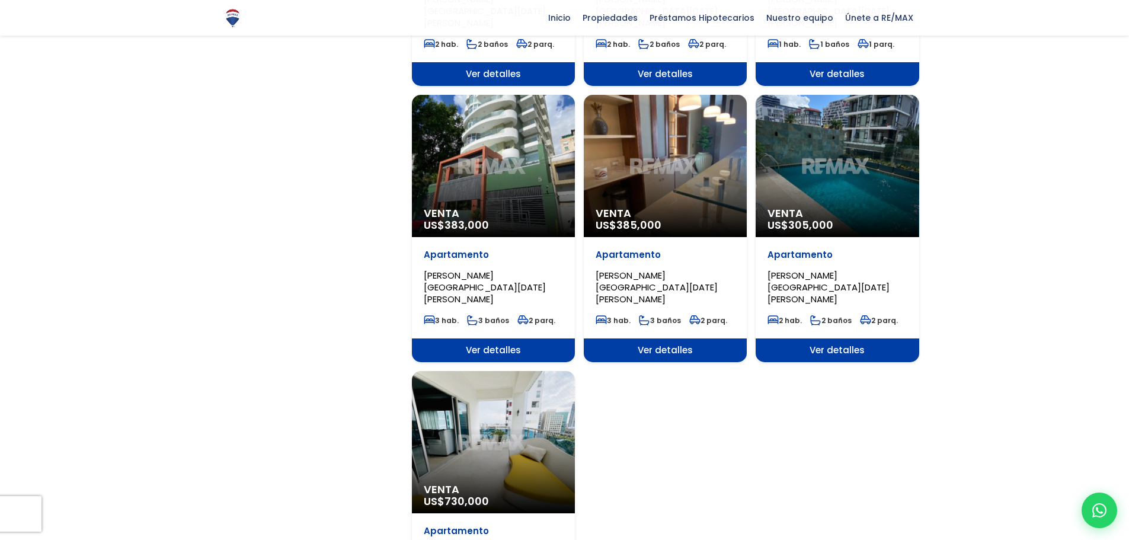
scroll to position [1186, 0]
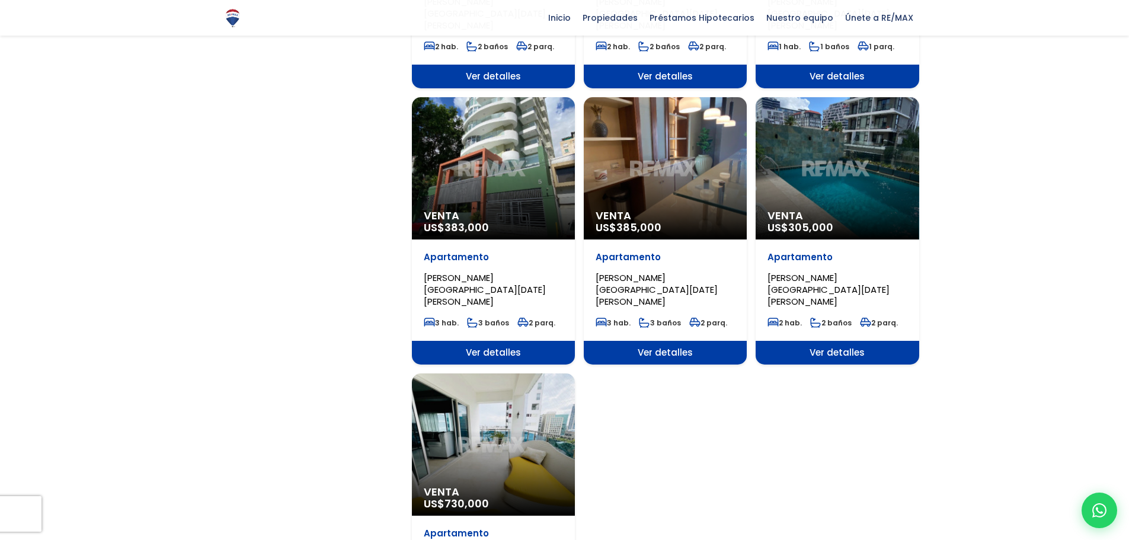
click at [853, 341] on span "Ver detalles" at bounding box center [837, 353] width 163 height 24
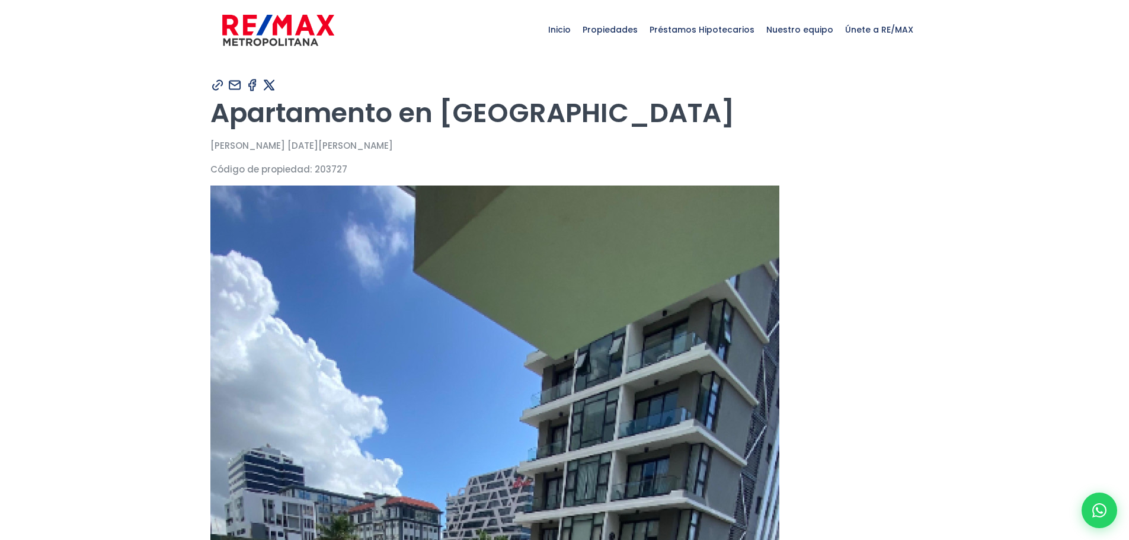
type input "[PERSON_NAME]"
type input "[EMAIL_ADDRESS][DOMAIN_NAME]"
type input "9705418341"
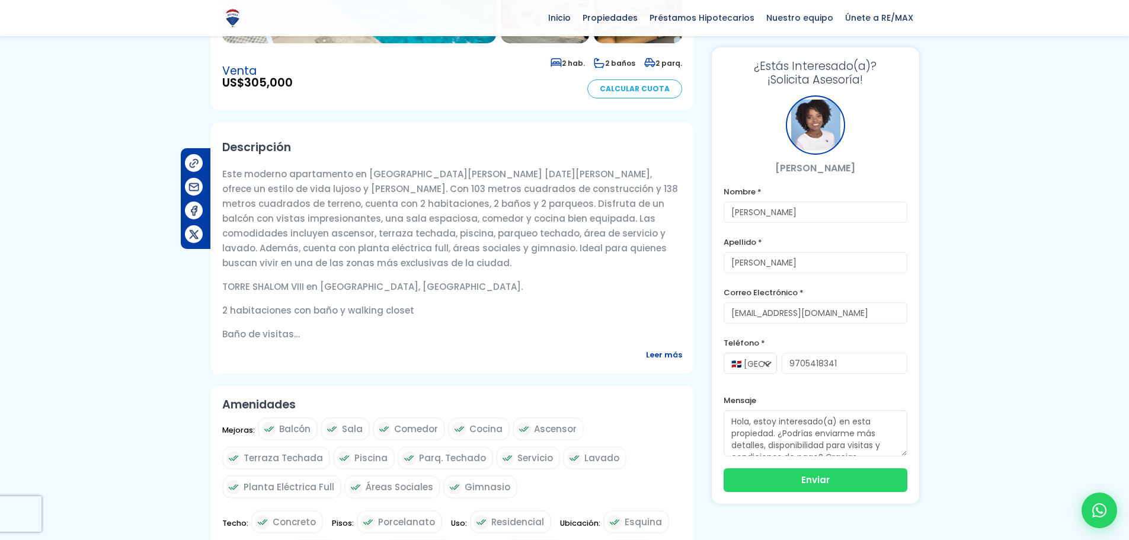
scroll to position [296, 0]
click at [658, 360] on span "Leer más" at bounding box center [664, 353] width 36 height 15
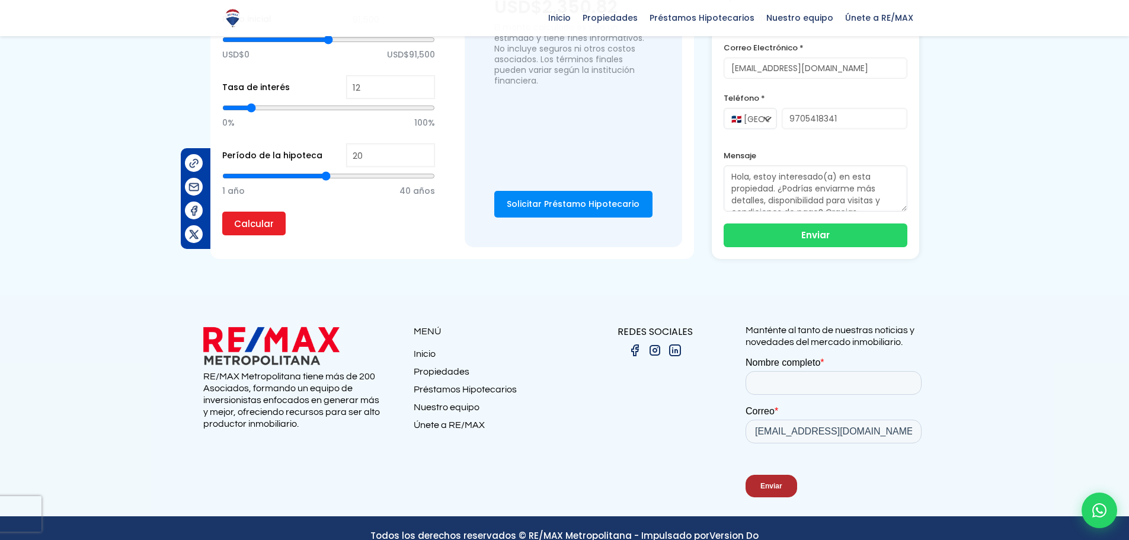
scroll to position [1297, 0]
